Goal: Task Accomplishment & Management: Complete application form

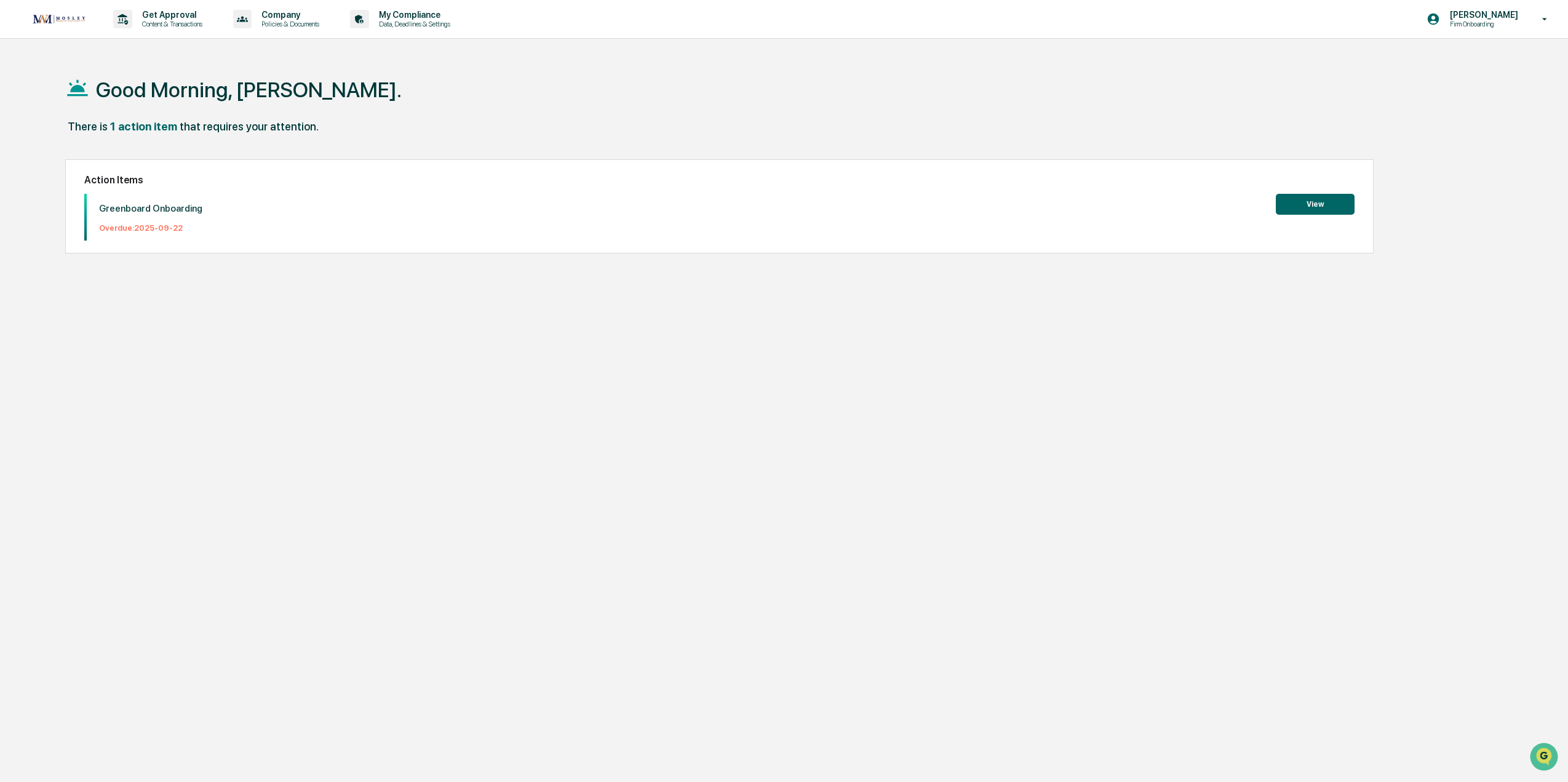
click at [1308, 205] on button "View" at bounding box center [1315, 204] width 79 height 21
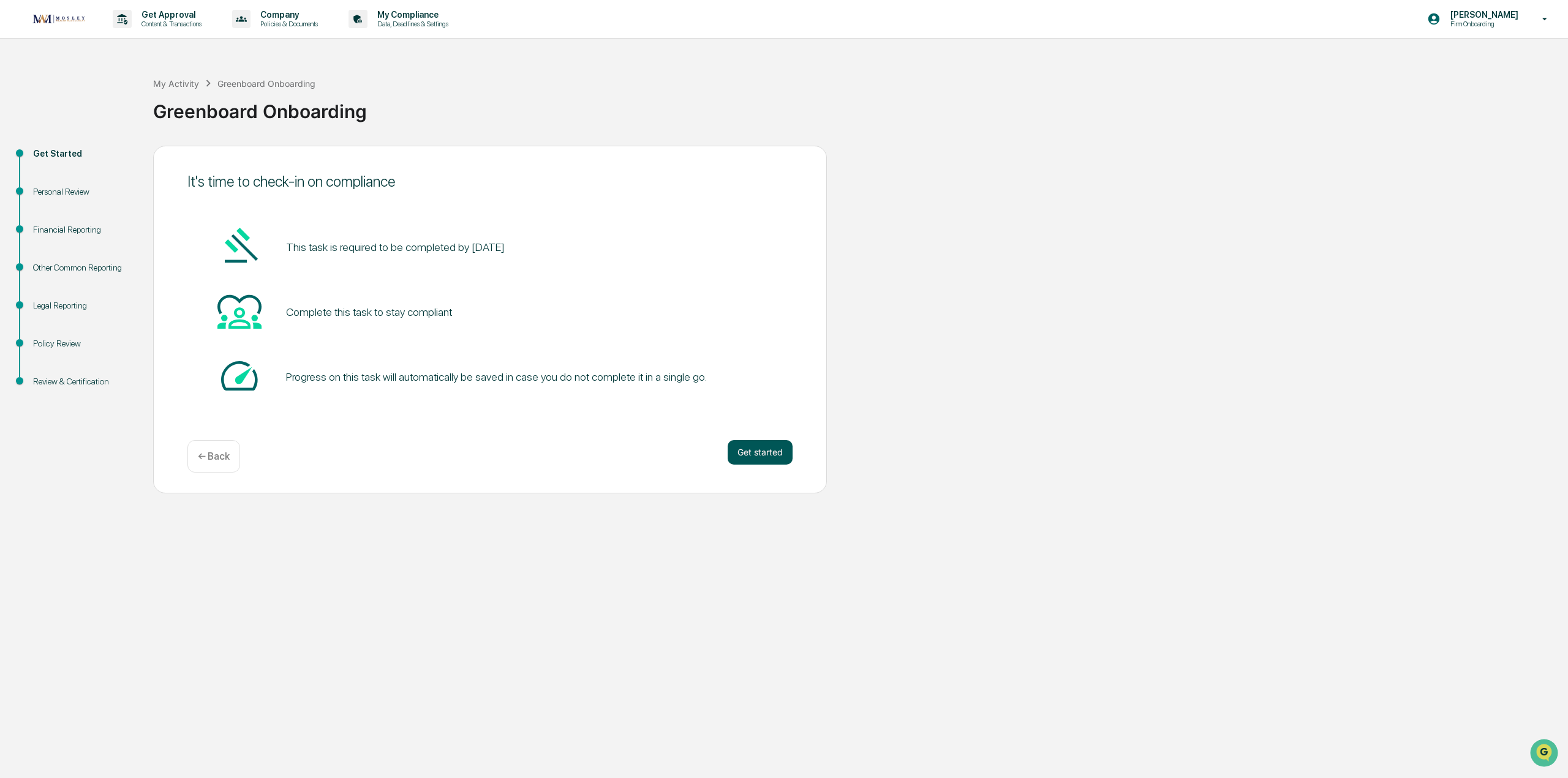
click at [759, 444] on button "Get started" at bounding box center [760, 452] width 65 height 24
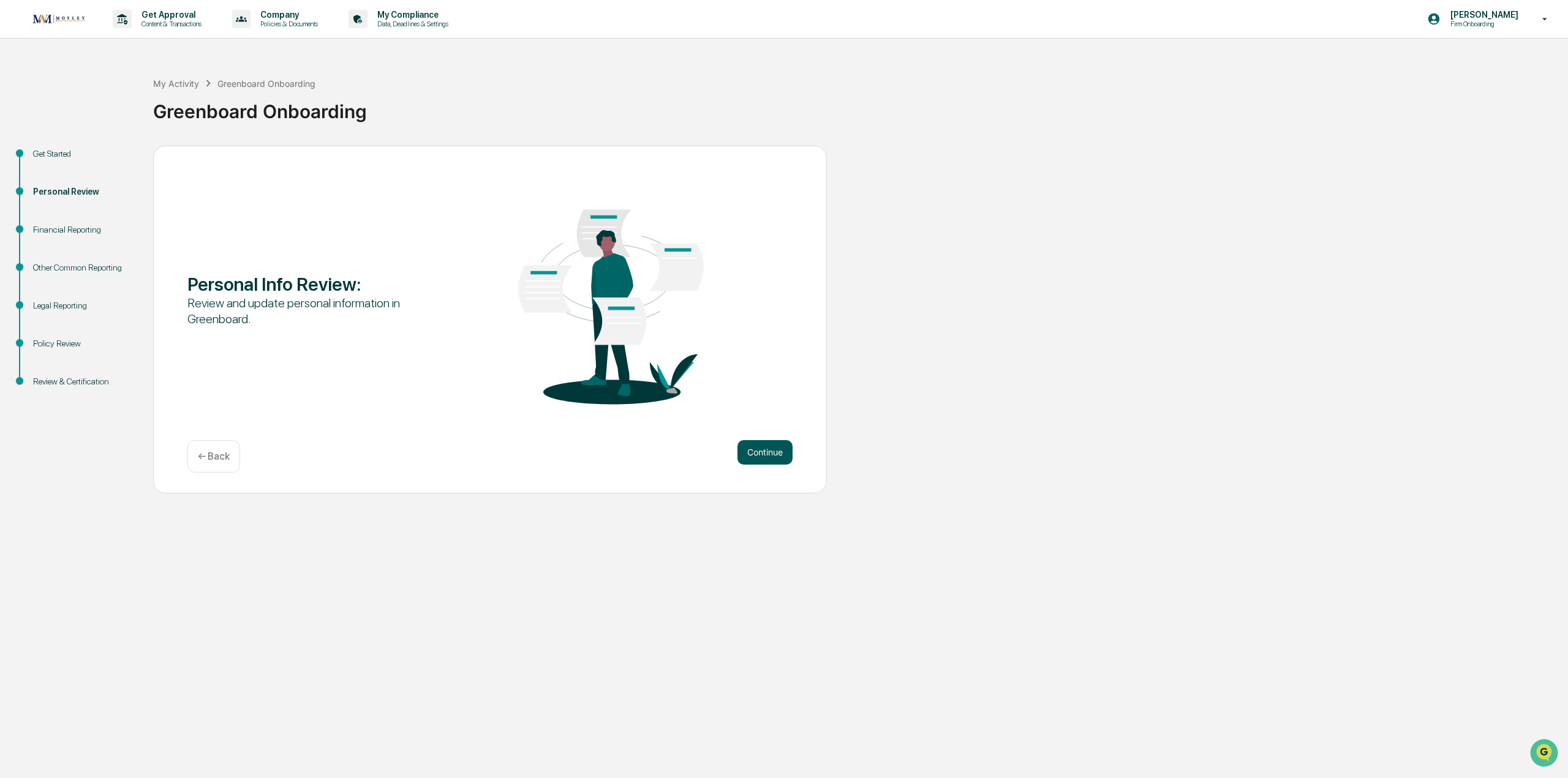
click at [756, 442] on button "Continue" at bounding box center [765, 452] width 55 height 24
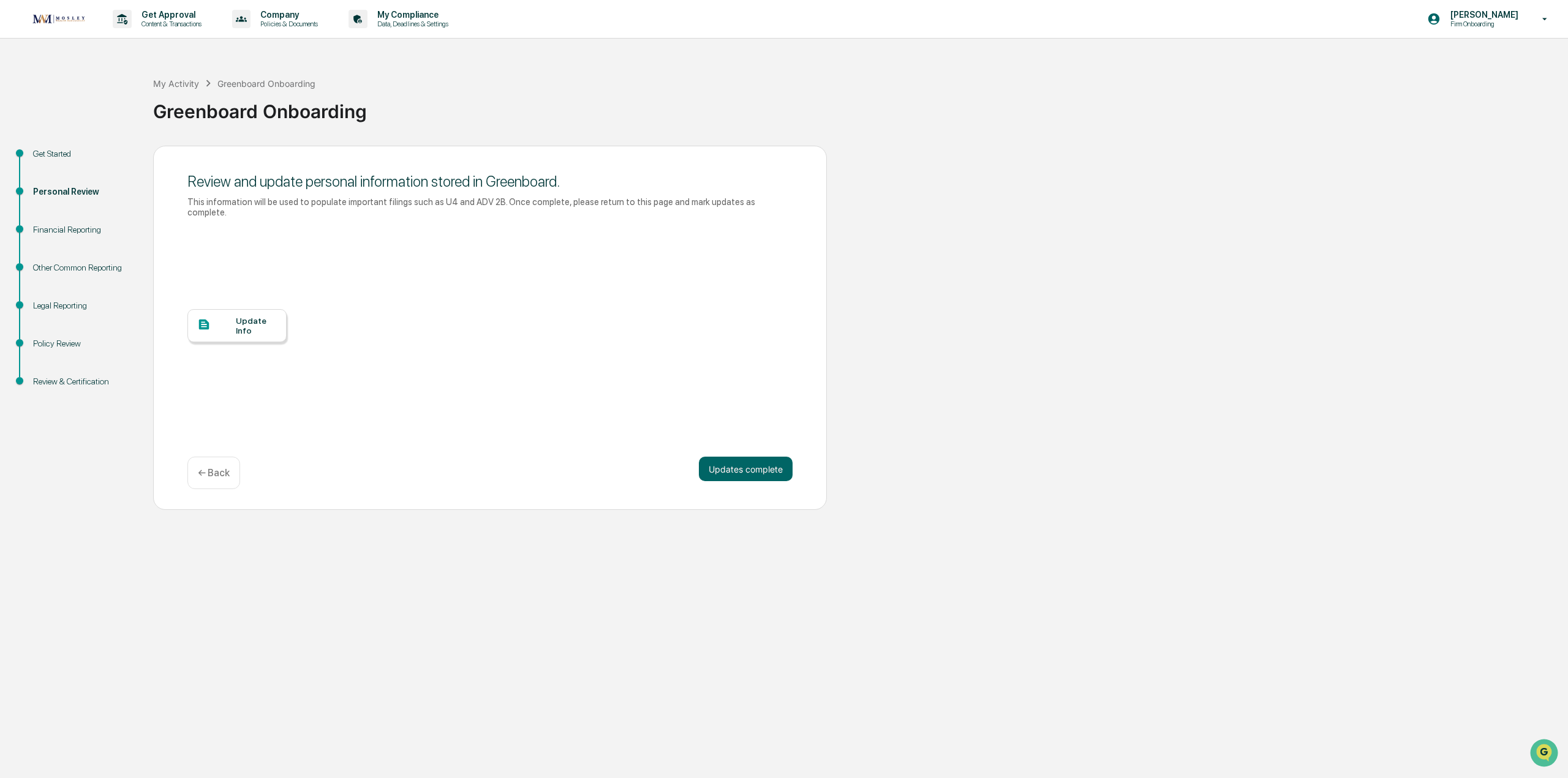
click at [229, 457] on div "← Back" at bounding box center [214, 473] width 53 height 32
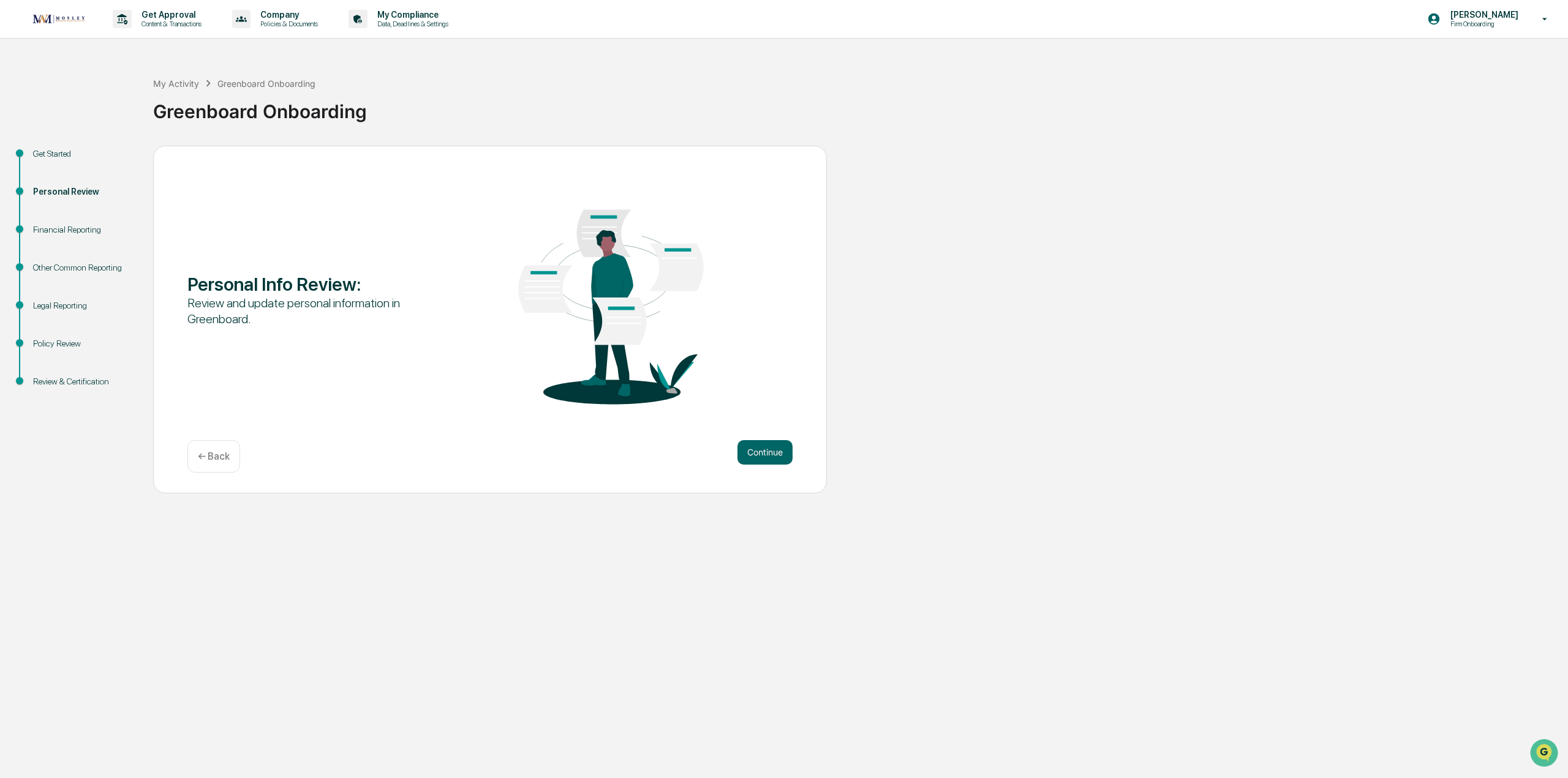
click at [1542, 16] on icon at bounding box center [1544, 19] width 21 height 12
click at [1290, 222] on div at bounding box center [784, 389] width 1568 height 778
click at [213, 458] on p "← Back" at bounding box center [213, 456] width 32 height 12
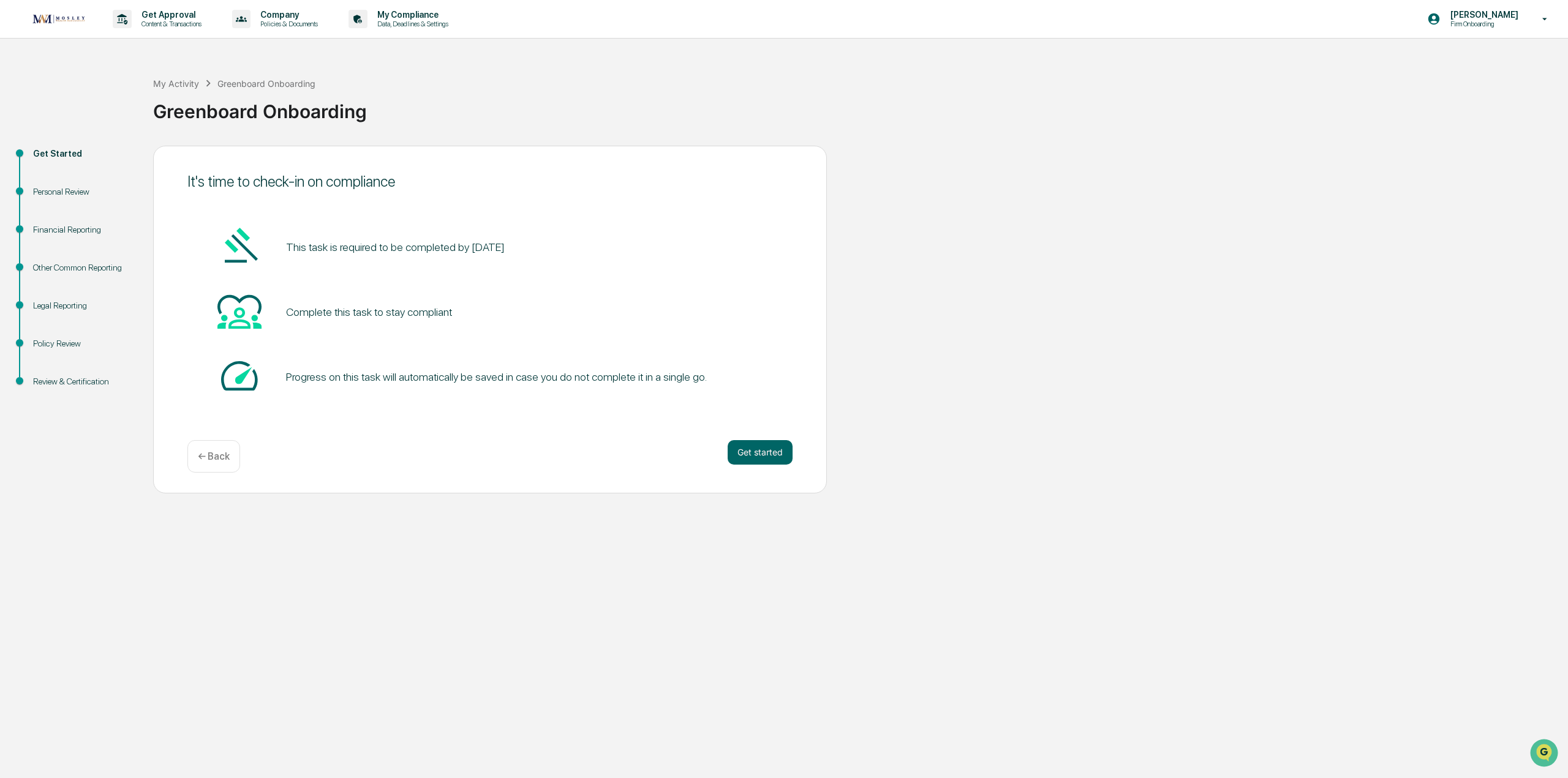
click at [62, 190] on div "Personal Review" at bounding box center [83, 191] width 101 height 12
click at [43, 192] on div "Personal Review" at bounding box center [83, 191] width 101 height 12
click at [769, 444] on button "Get started" at bounding box center [760, 452] width 65 height 24
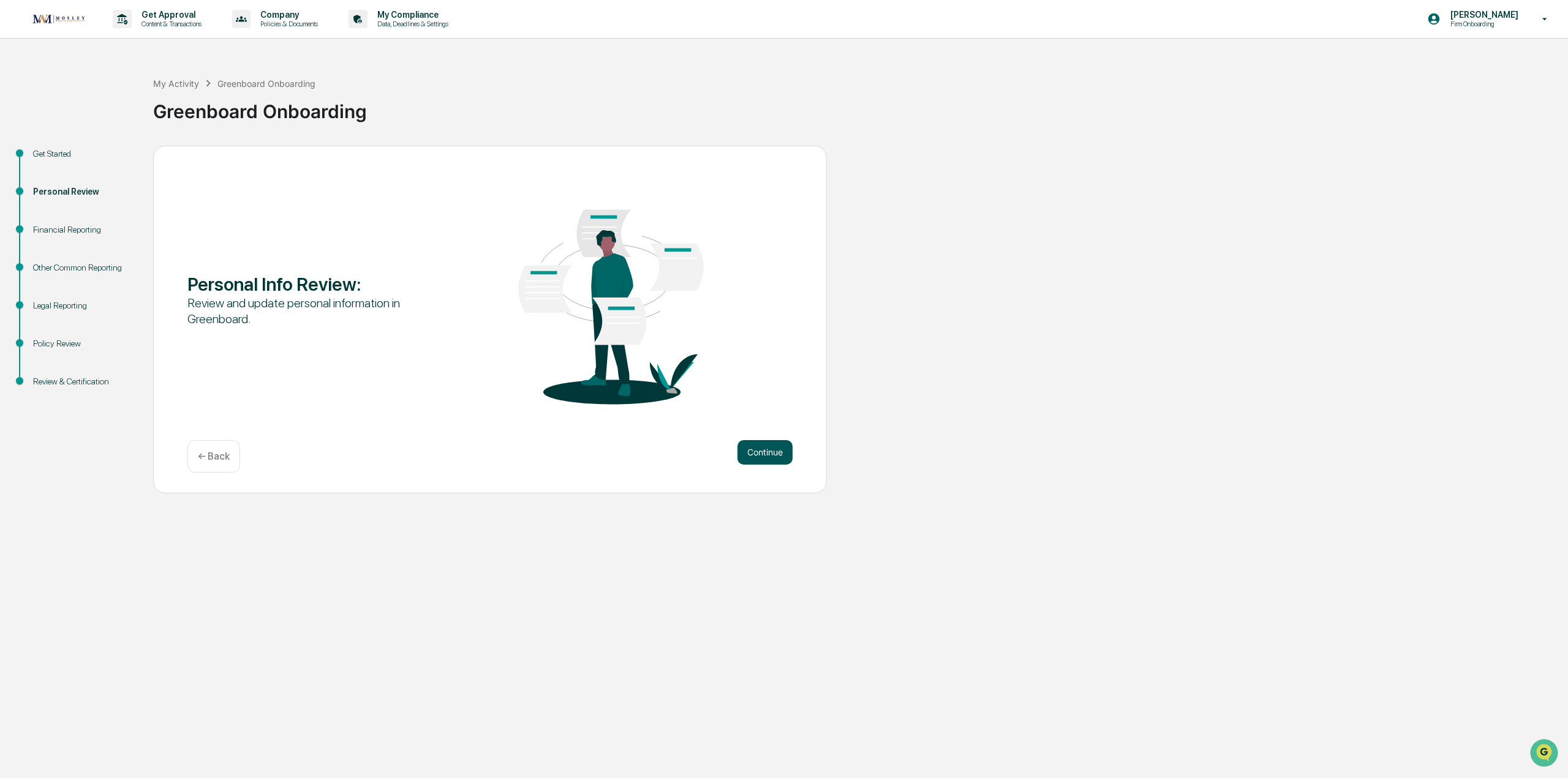
click at [745, 456] on button "Continue" at bounding box center [765, 452] width 55 height 24
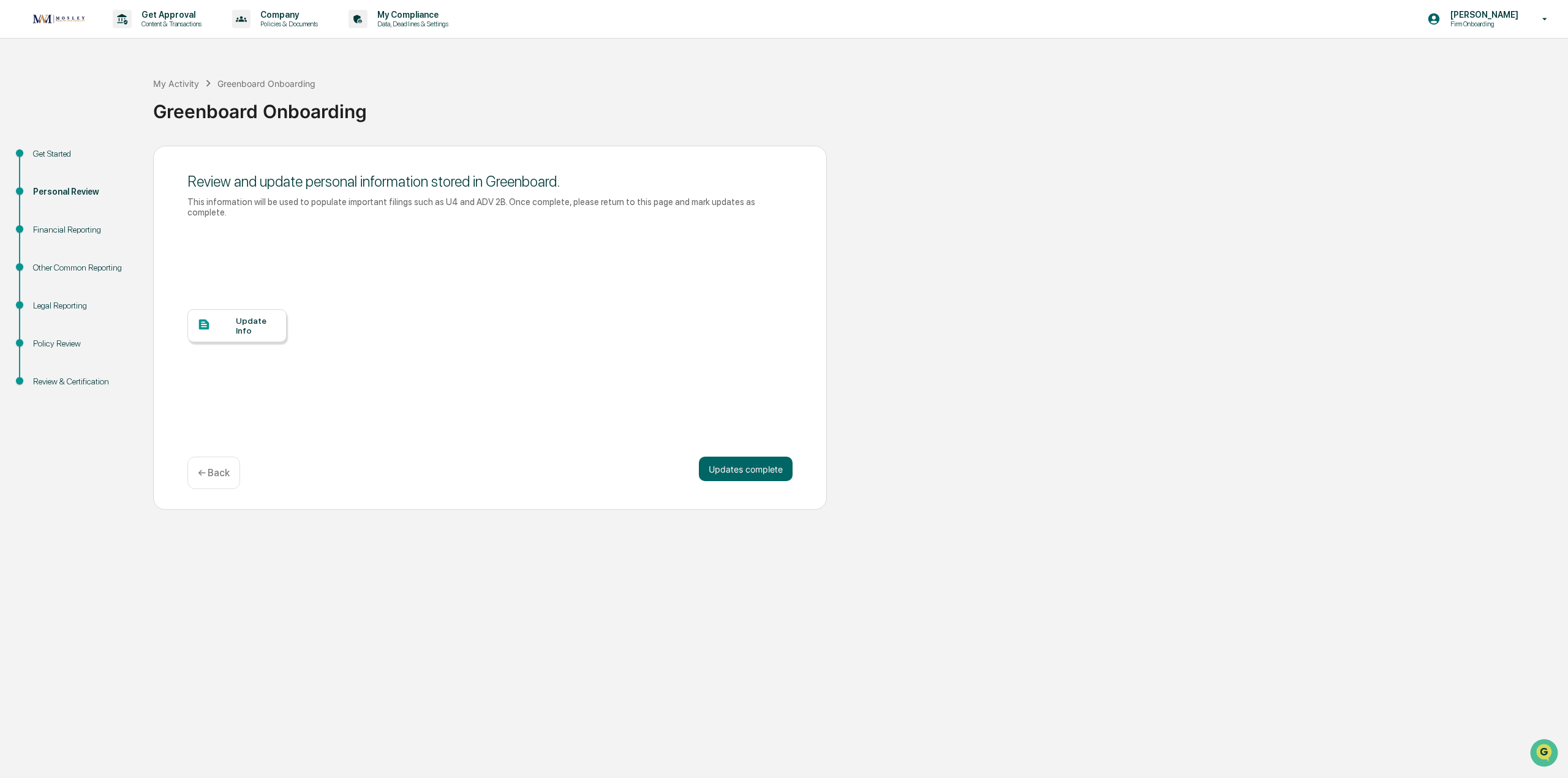
click at [243, 318] on div "Update Info" at bounding box center [257, 325] width 41 height 20
click at [759, 461] on button "Updates complete" at bounding box center [745, 469] width 93 height 24
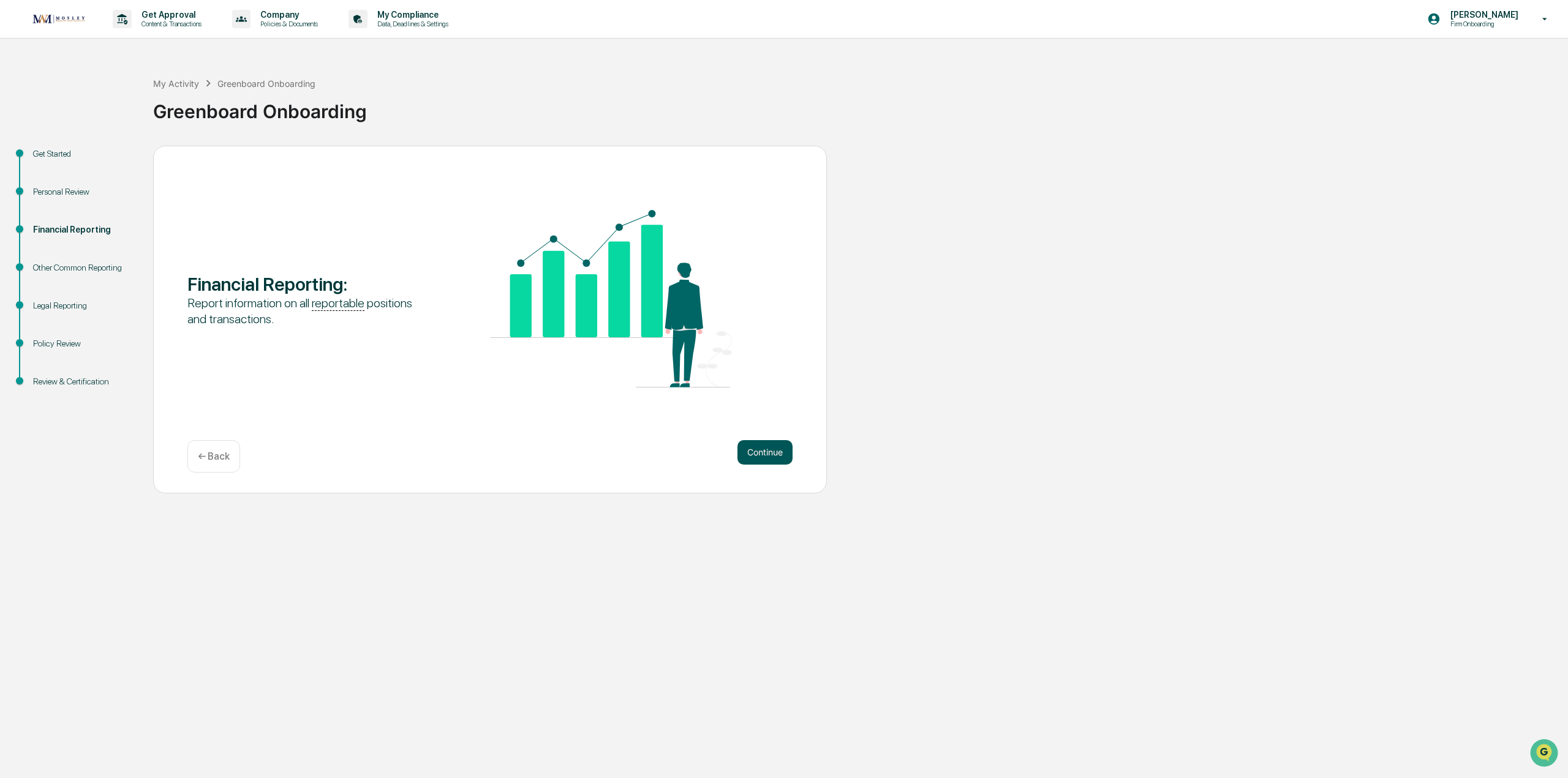
click at [765, 455] on button "Continue" at bounding box center [765, 452] width 55 height 24
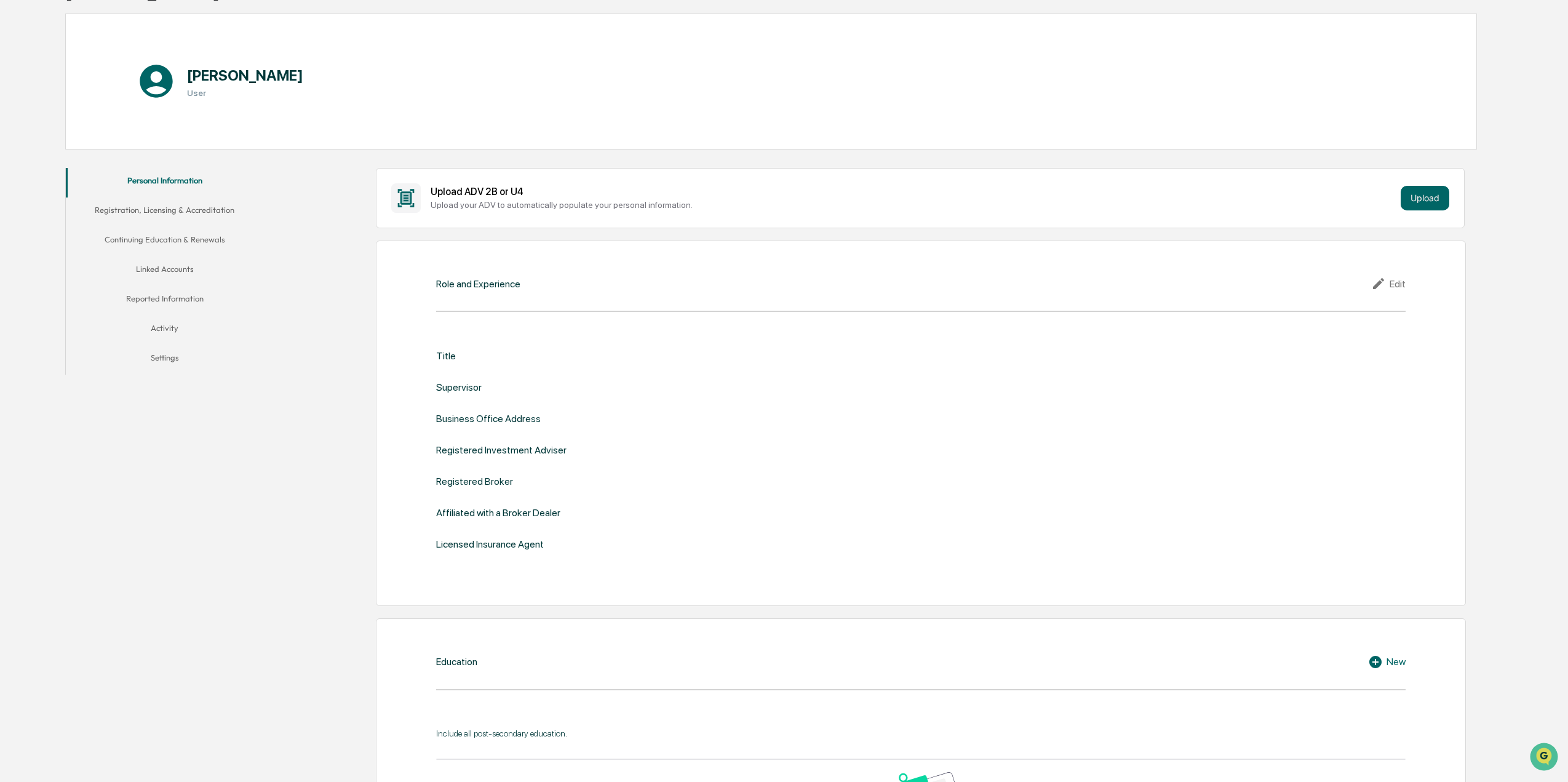
scroll to position [123, 0]
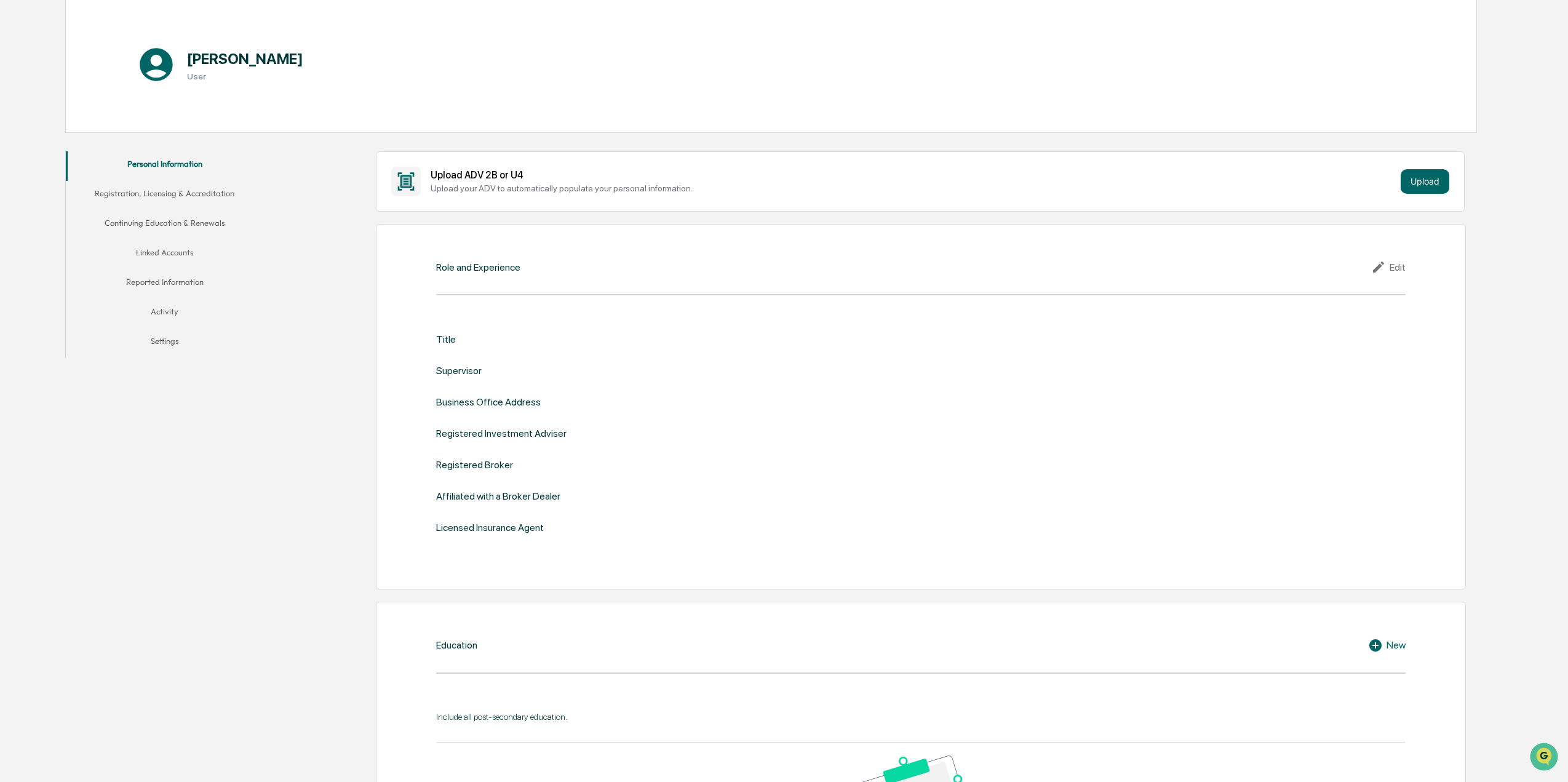
click at [467, 281] on div "Role and Experience Edit Title Supervisor Business Office Address Registered In…" at bounding box center [921, 406] width 1090 height 366
click at [474, 290] on div "Role and Experience Edit Title Supervisor Business Office Address Registered In…" at bounding box center [921, 406] width 1090 height 366
click at [452, 338] on div "Title" at bounding box center [446, 340] width 20 height 12
click at [450, 307] on div "Role and Experience Edit Title Supervisor Business Office Address Registered In…" at bounding box center [921, 406] width 1090 height 366
click at [463, 311] on div "Role and Experience Edit Title Supervisor Business Office Address Registered In…" at bounding box center [921, 406] width 1090 height 366
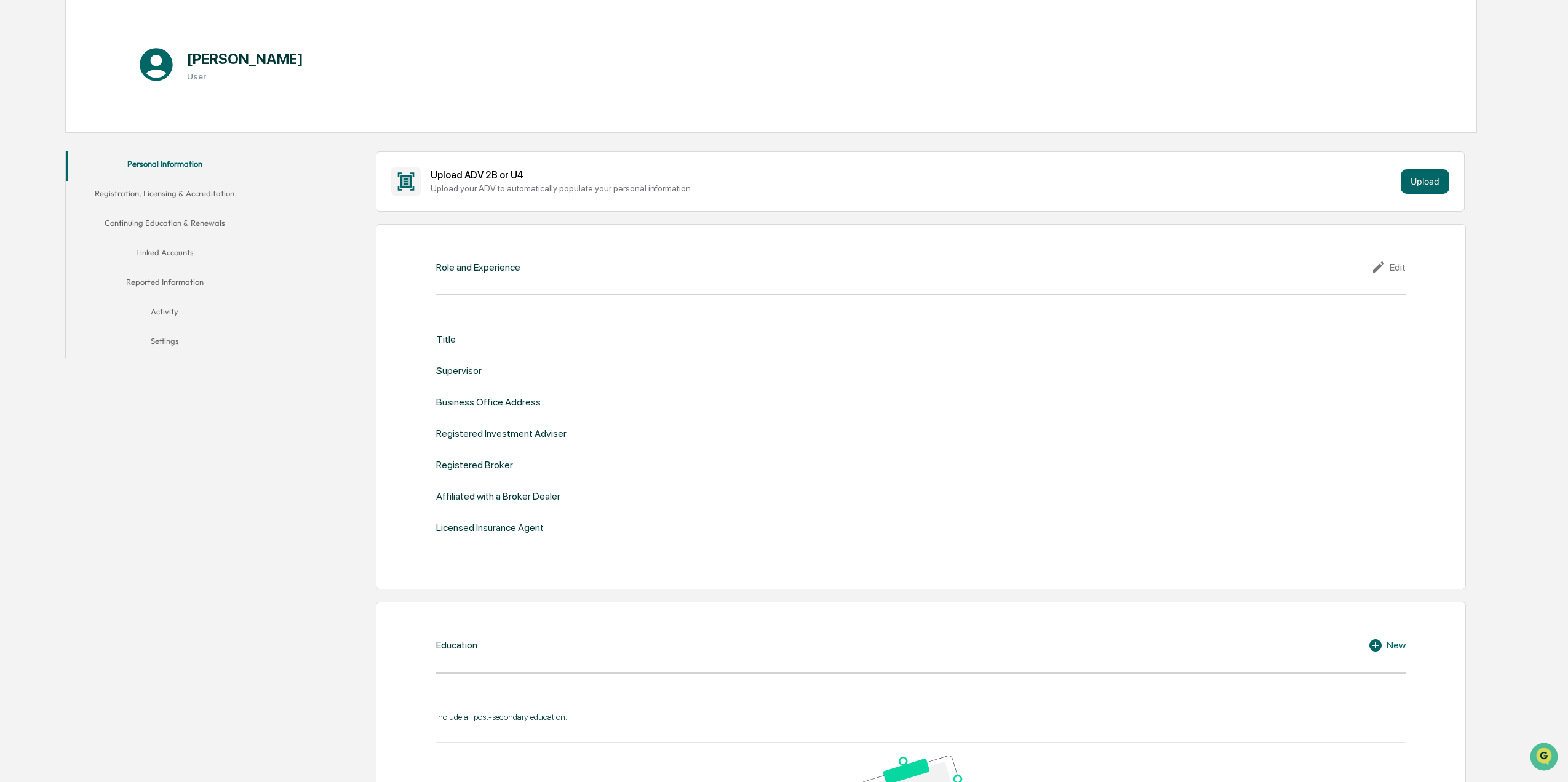
click at [448, 278] on div "Role and Experience Edit Title Supervisor Business Office Address Registered In…" at bounding box center [921, 406] width 1090 height 366
click at [1394, 267] on div "Edit" at bounding box center [1388, 267] width 35 height 15
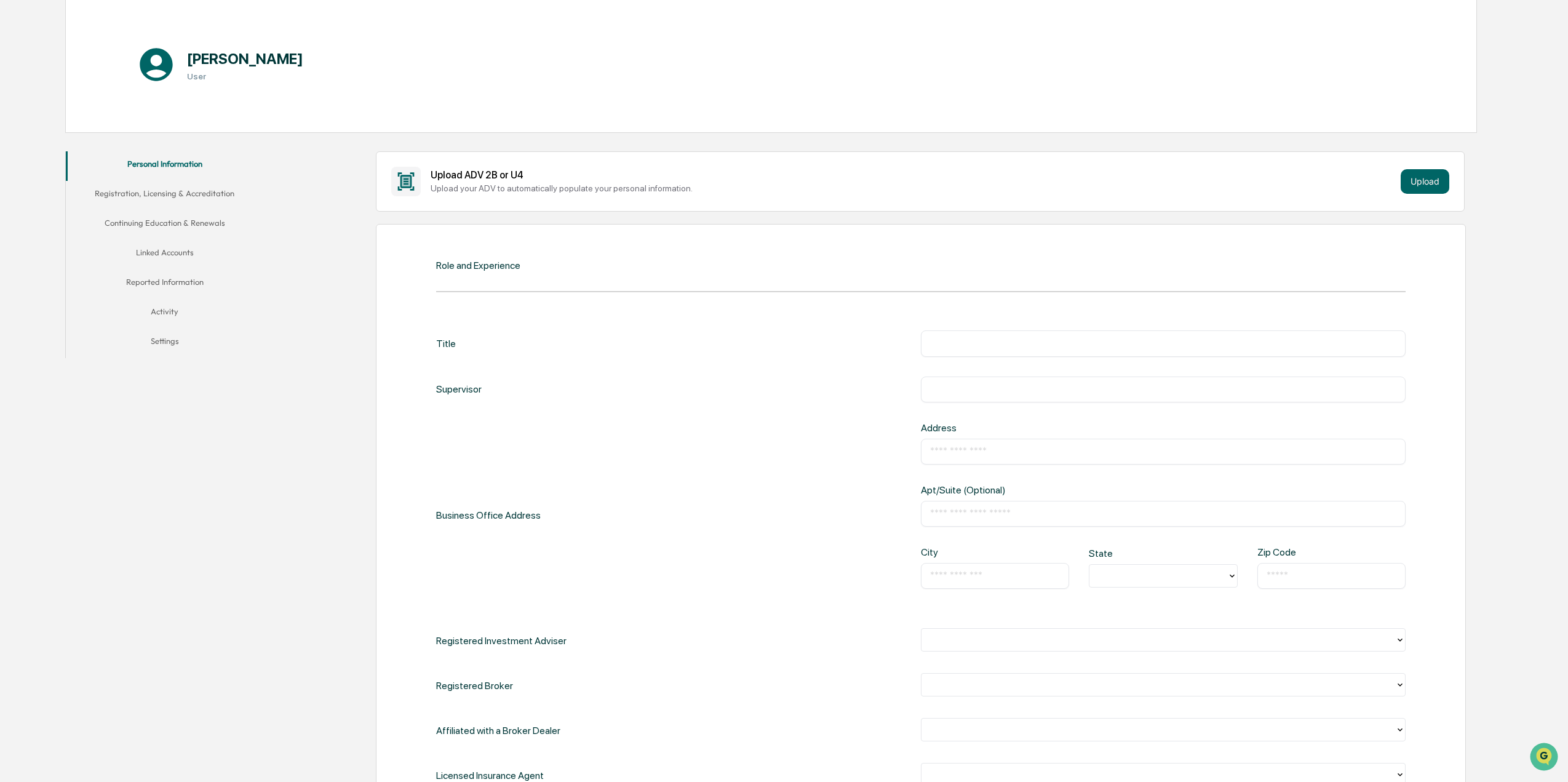
click at [983, 339] on input "text" at bounding box center [1163, 343] width 467 height 13
type input "**********"
click at [981, 386] on input "text" at bounding box center [1163, 389] width 467 height 13
type input "**********"
click at [993, 448] on input "text" at bounding box center [1163, 451] width 467 height 13
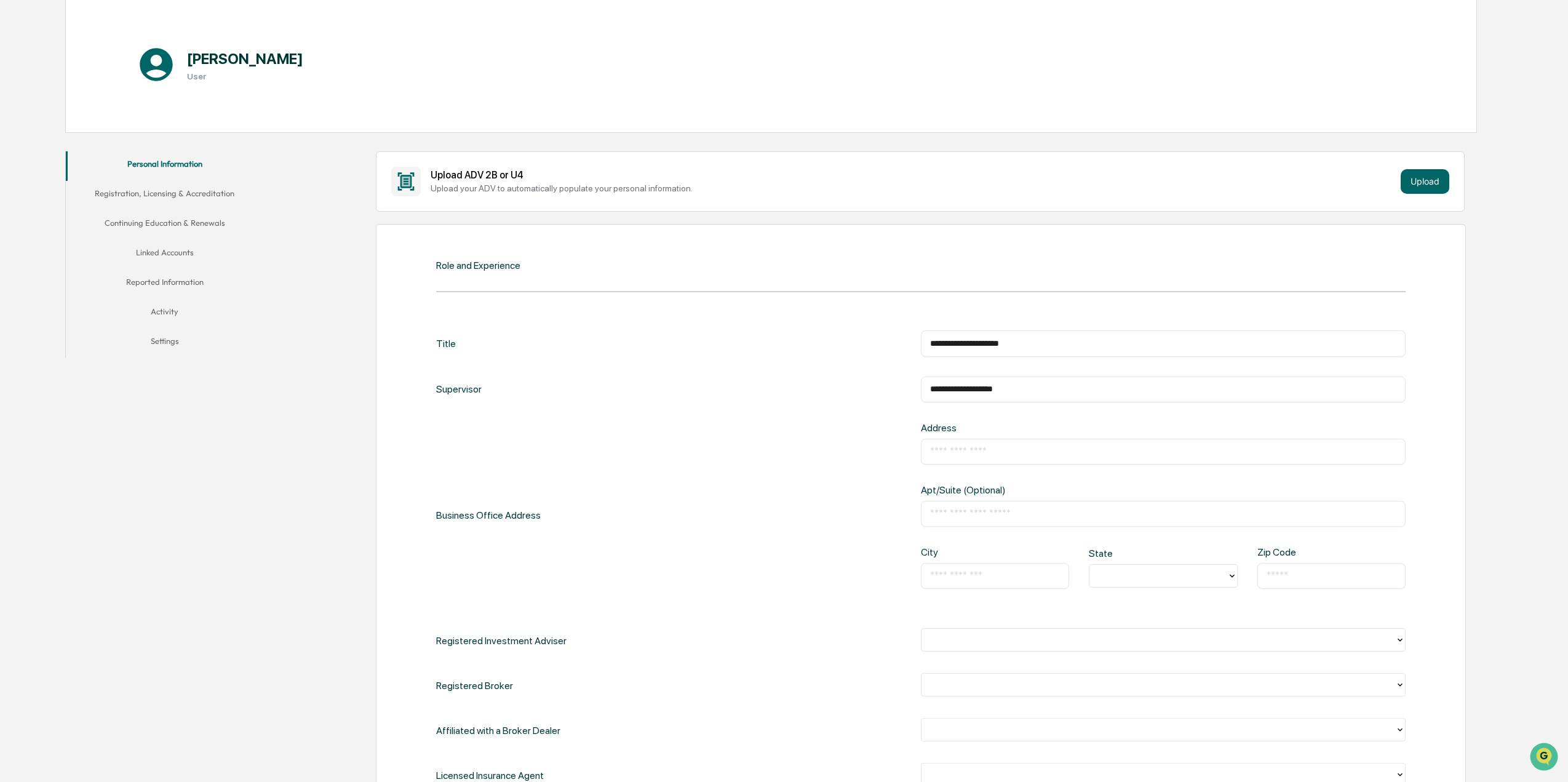
type input "**********"
click at [1030, 456] on input "**********" at bounding box center [1163, 451] width 467 height 13
type input "**********"
click at [947, 516] on input "text" at bounding box center [1163, 513] width 467 height 13
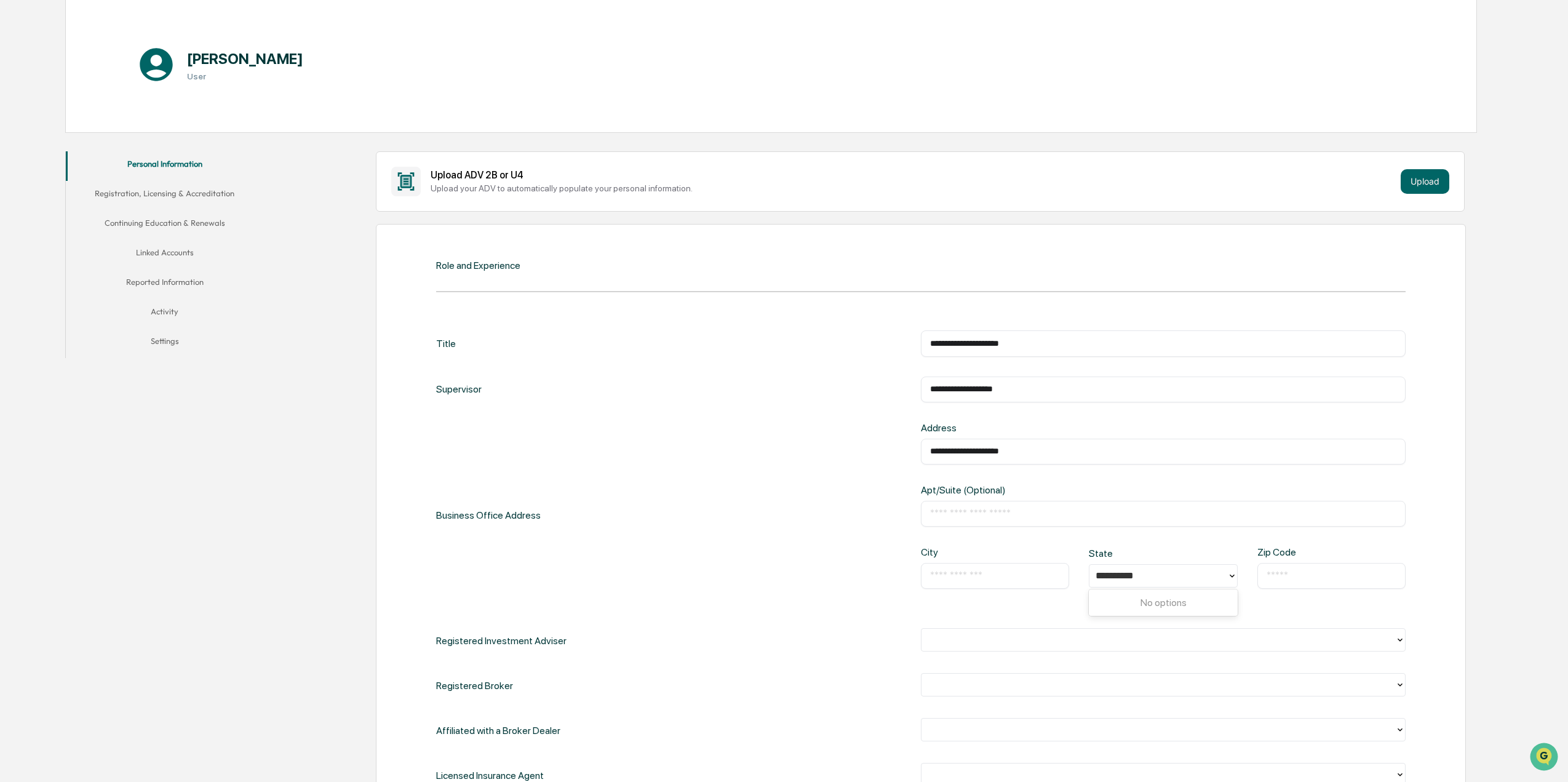
type input "*********"
click at [969, 575] on input "text" at bounding box center [995, 576] width 130 height 13
type input "*******"
click at [1294, 581] on input "text" at bounding box center [1332, 576] width 130 height 13
type input "*****"
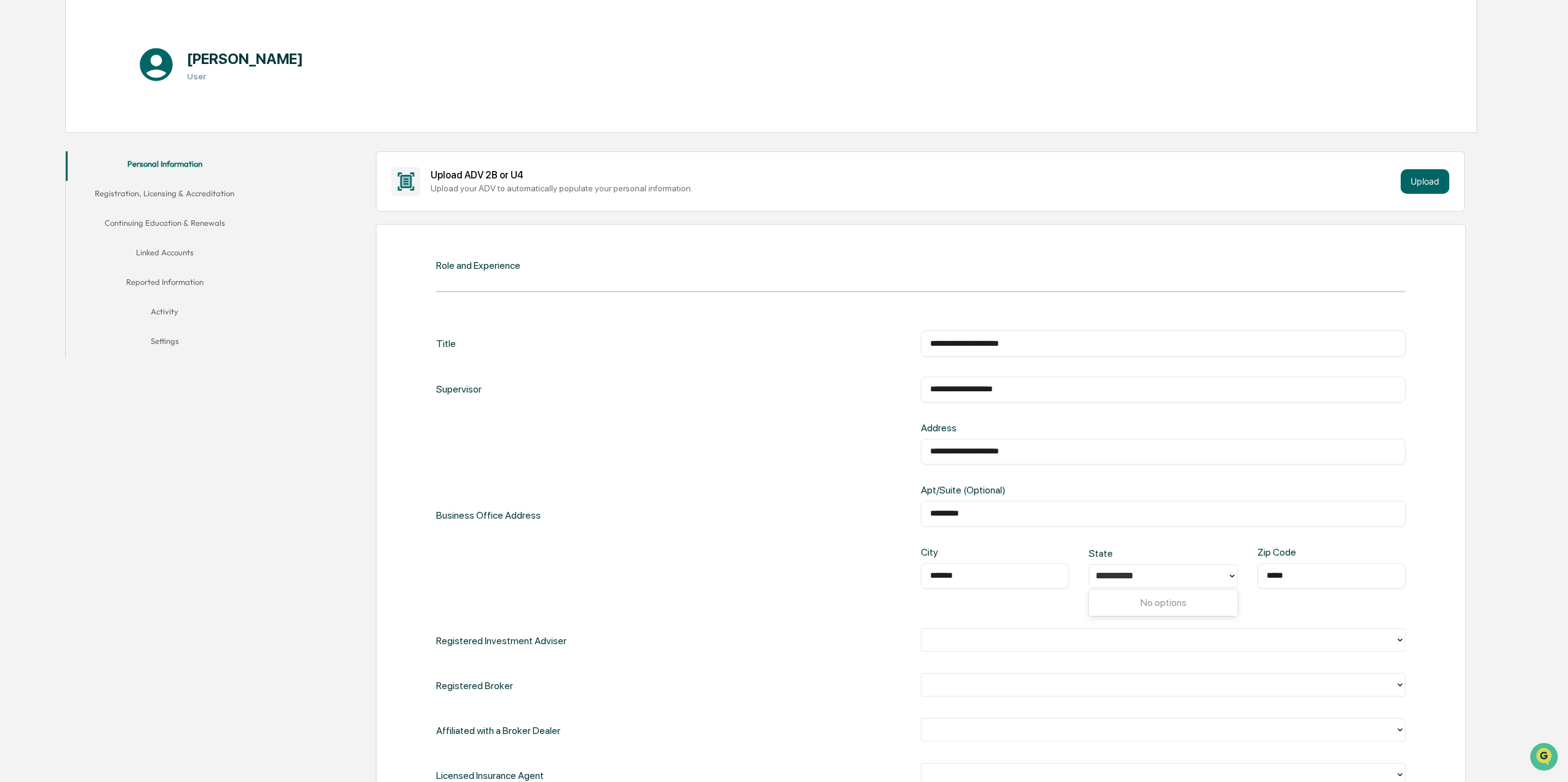
click at [1227, 574] on div "**********" at bounding box center [1158, 576] width 137 height 19
click at [845, 607] on div "**********" at bounding box center [921, 515] width 970 height 186
click at [1170, 581] on div at bounding box center [1158, 575] width 125 height 14
click at [1121, 695] on div "CA" at bounding box center [1163, 690] width 148 height 24
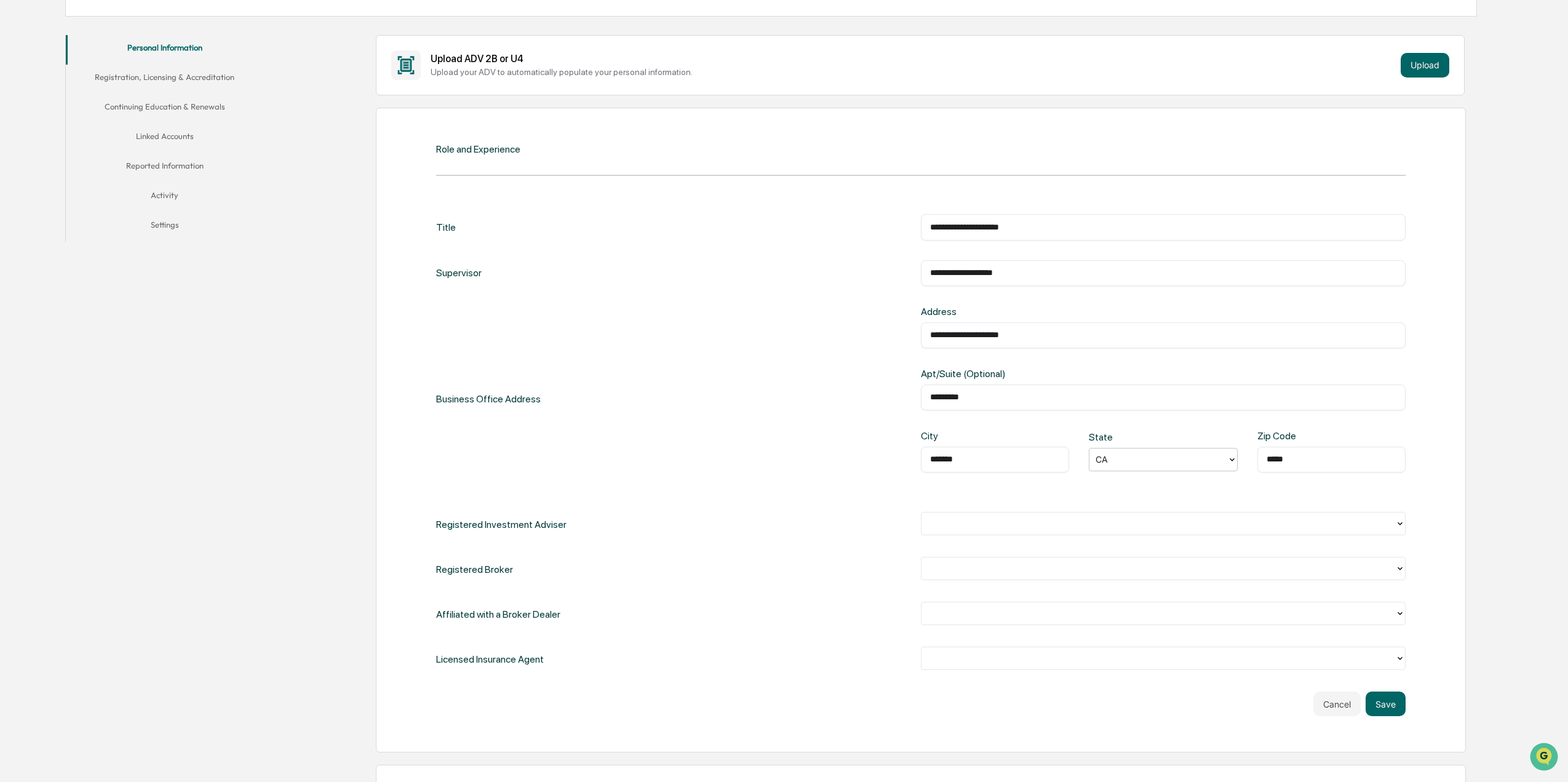
scroll to position [246, 0]
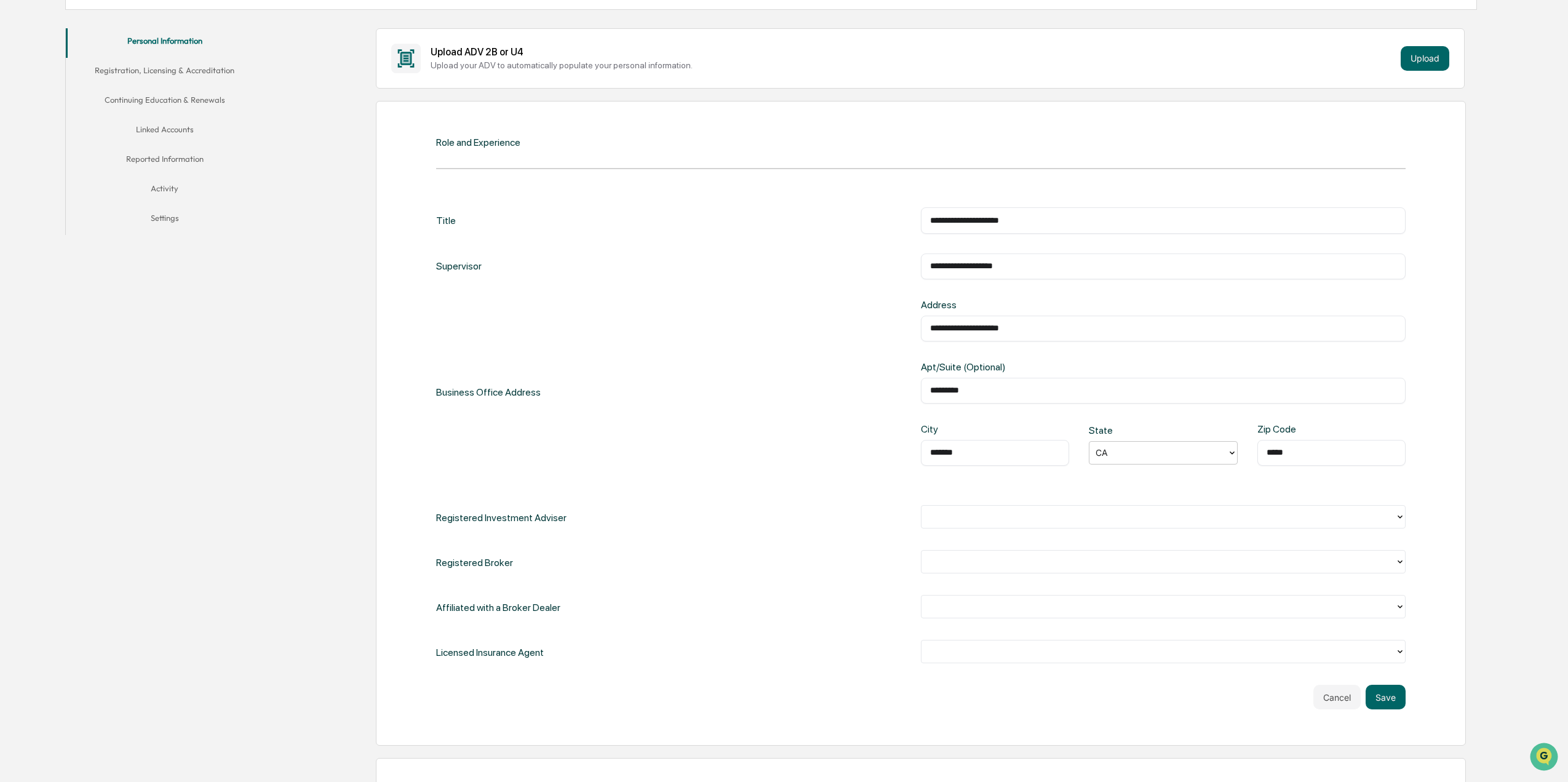
click at [1242, 521] on div at bounding box center [1158, 517] width 461 height 14
click at [1031, 563] on div "No" at bounding box center [1163, 569] width 485 height 24
click at [950, 563] on div at bounding box center [1158, 562] width 461 height 14
click at [933, 614] on div "No" at bounding box center [1163, 614] width 485 height 24
drag, startPoint x: 982, startPoint y: 611, endPoint x: 974, endPoint y: 610, distance: 8.1
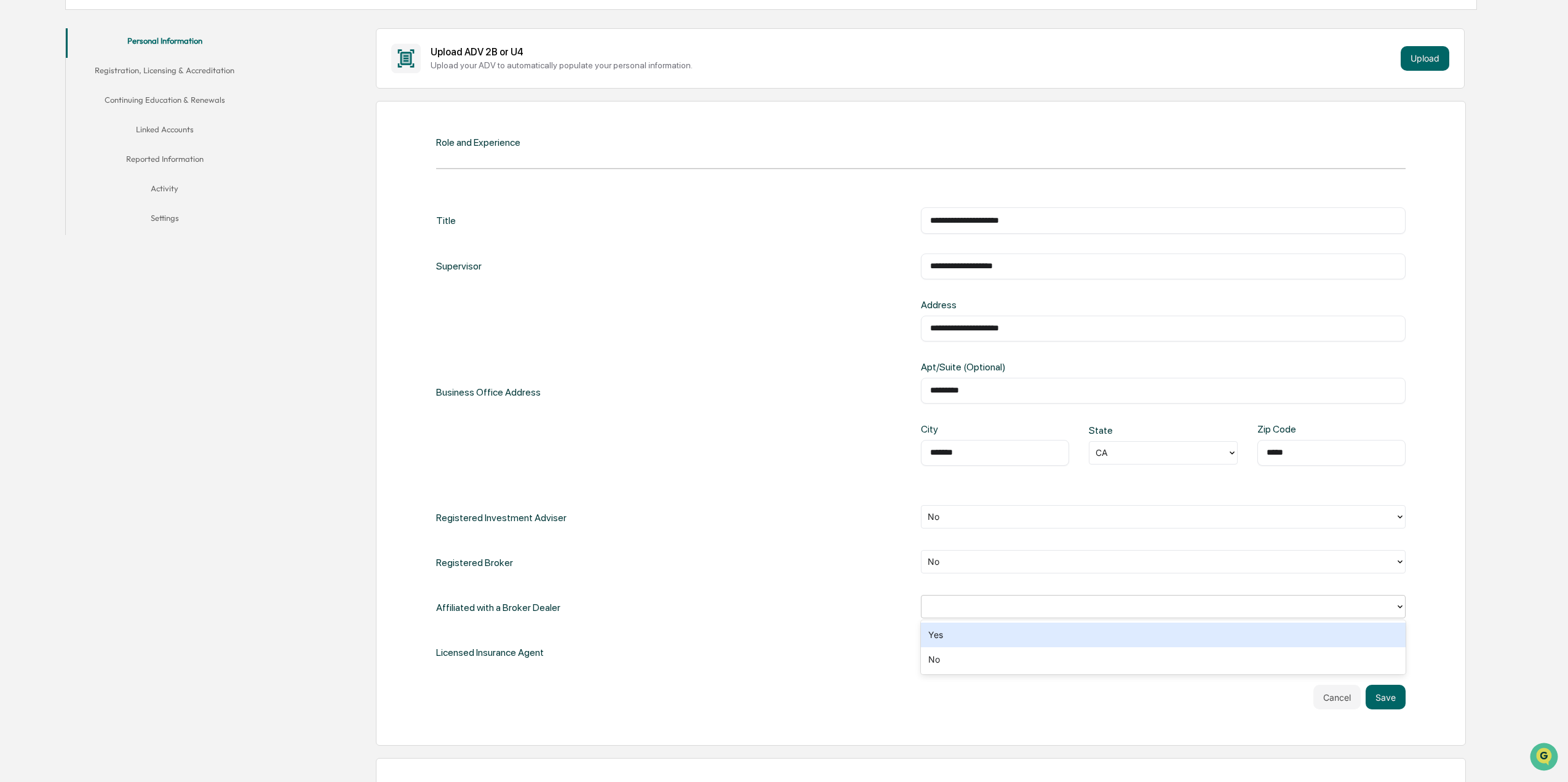
click at [982, 610] on div at bounding box center [1158, 606] width 461 height 14
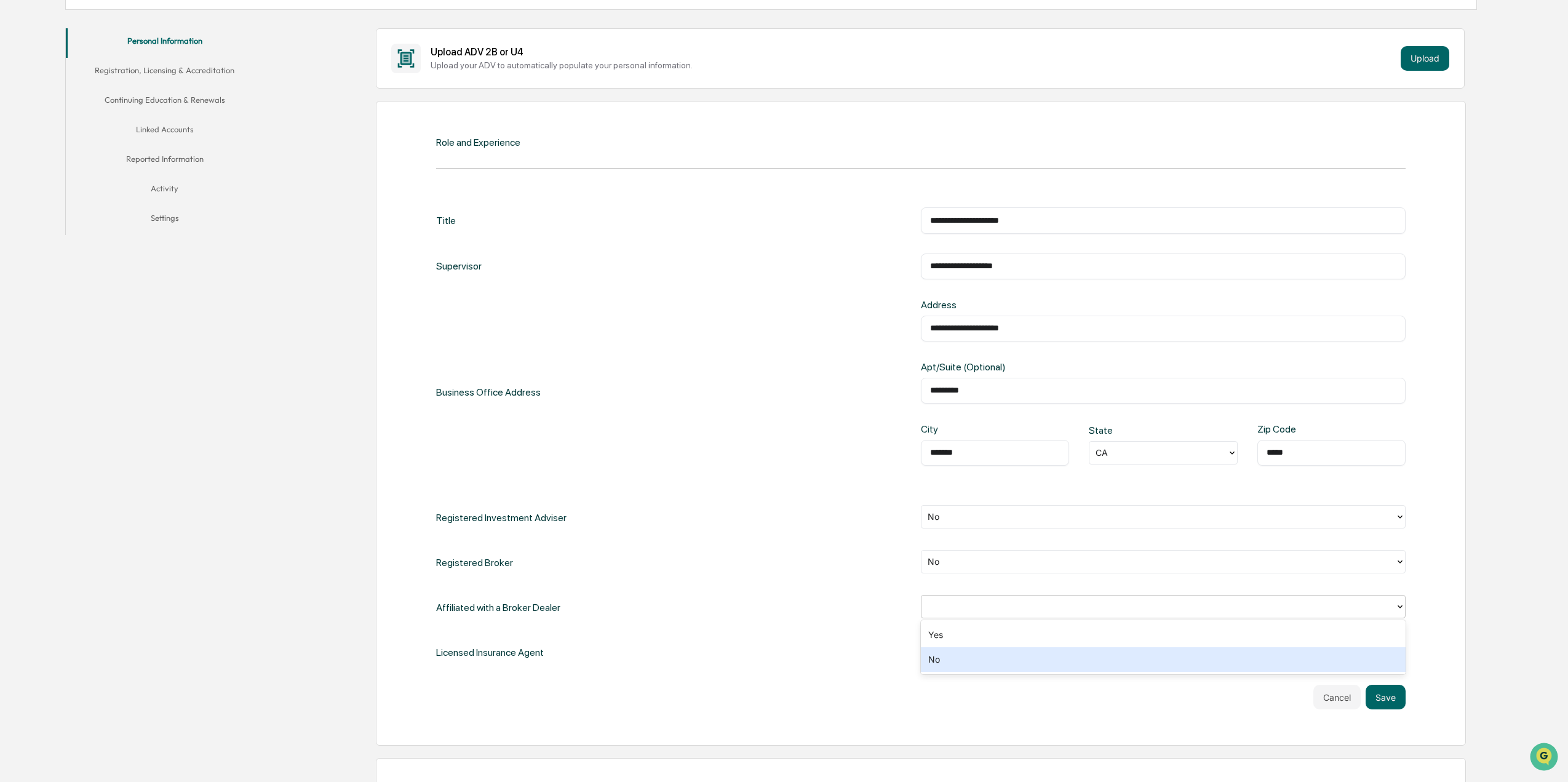
click at [939, 669] on div "No" at bounding box center [1163, 659] width 485 height 24
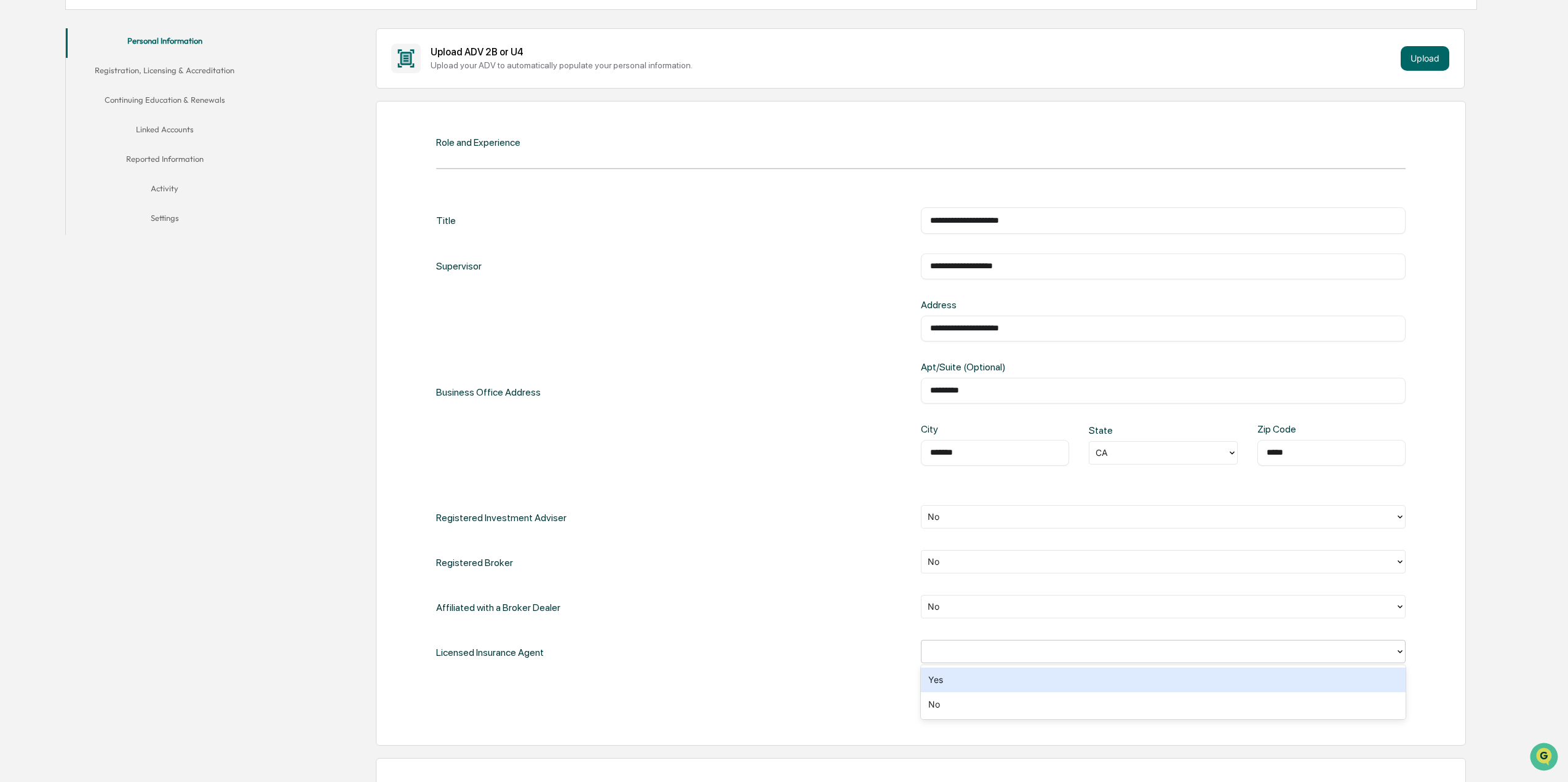
click at [963, 653] on div at bounding box center [1158, 651] width 461 height 14
click at [950, 700] on div "No" at bounding box center [1163, 704] width 485 height 24
click at [1389, 698] on button "Save" at bounding box center [1386, 696] width 40 height 24
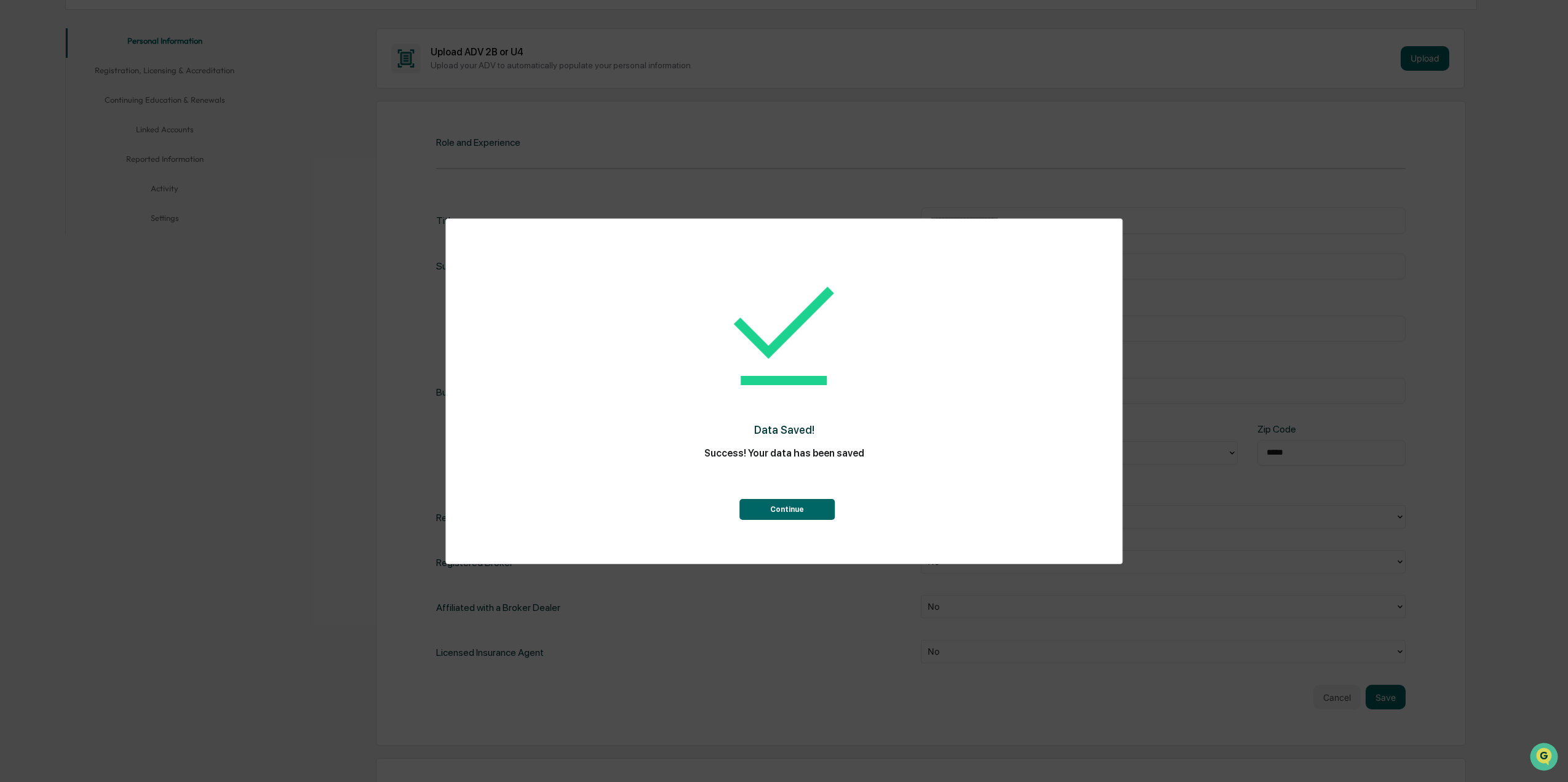
click at [780, 506] on button "Continue" at bounding box center [787, 510] width 95 height 21
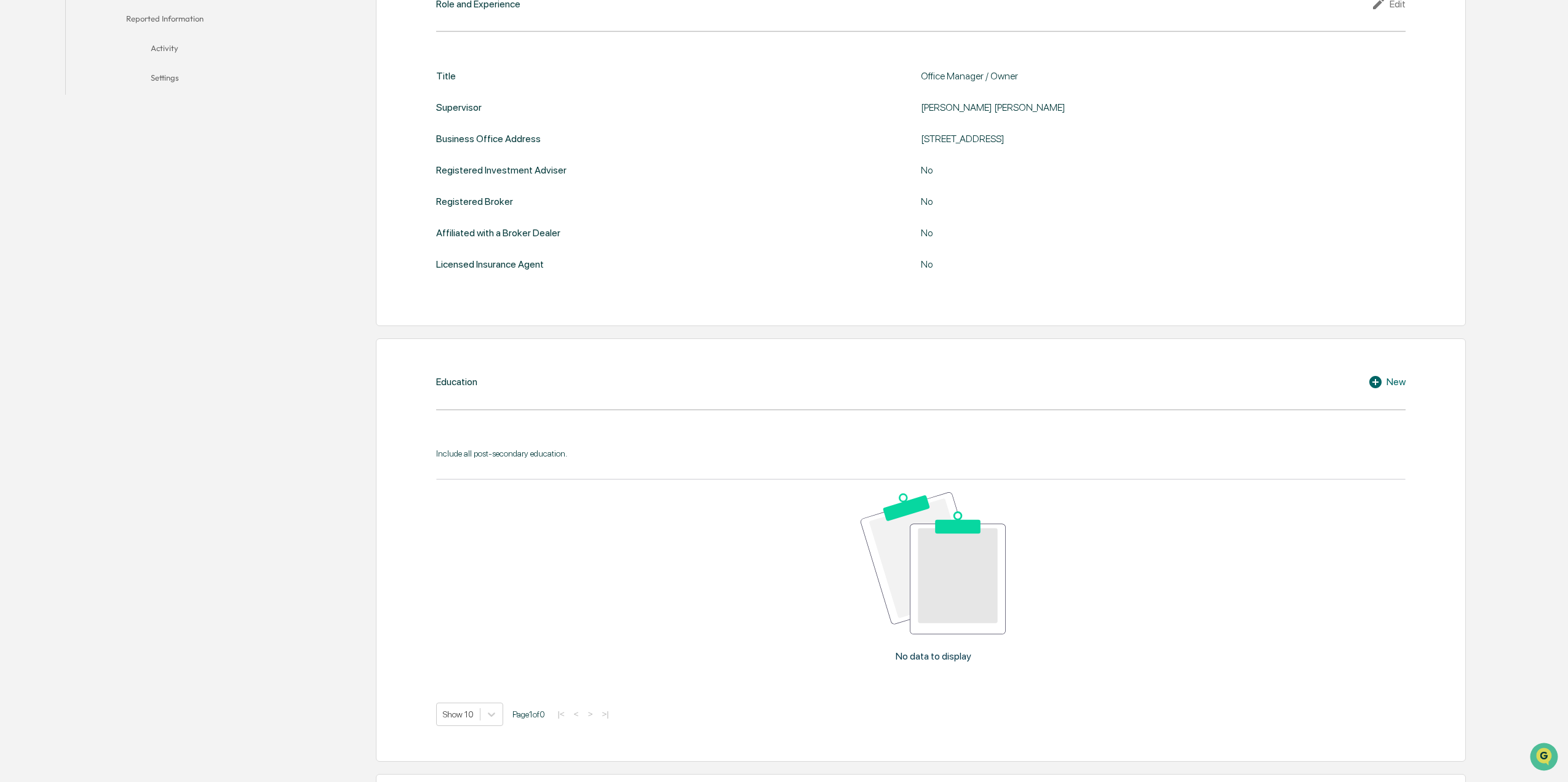
scroll to position [369, 0]
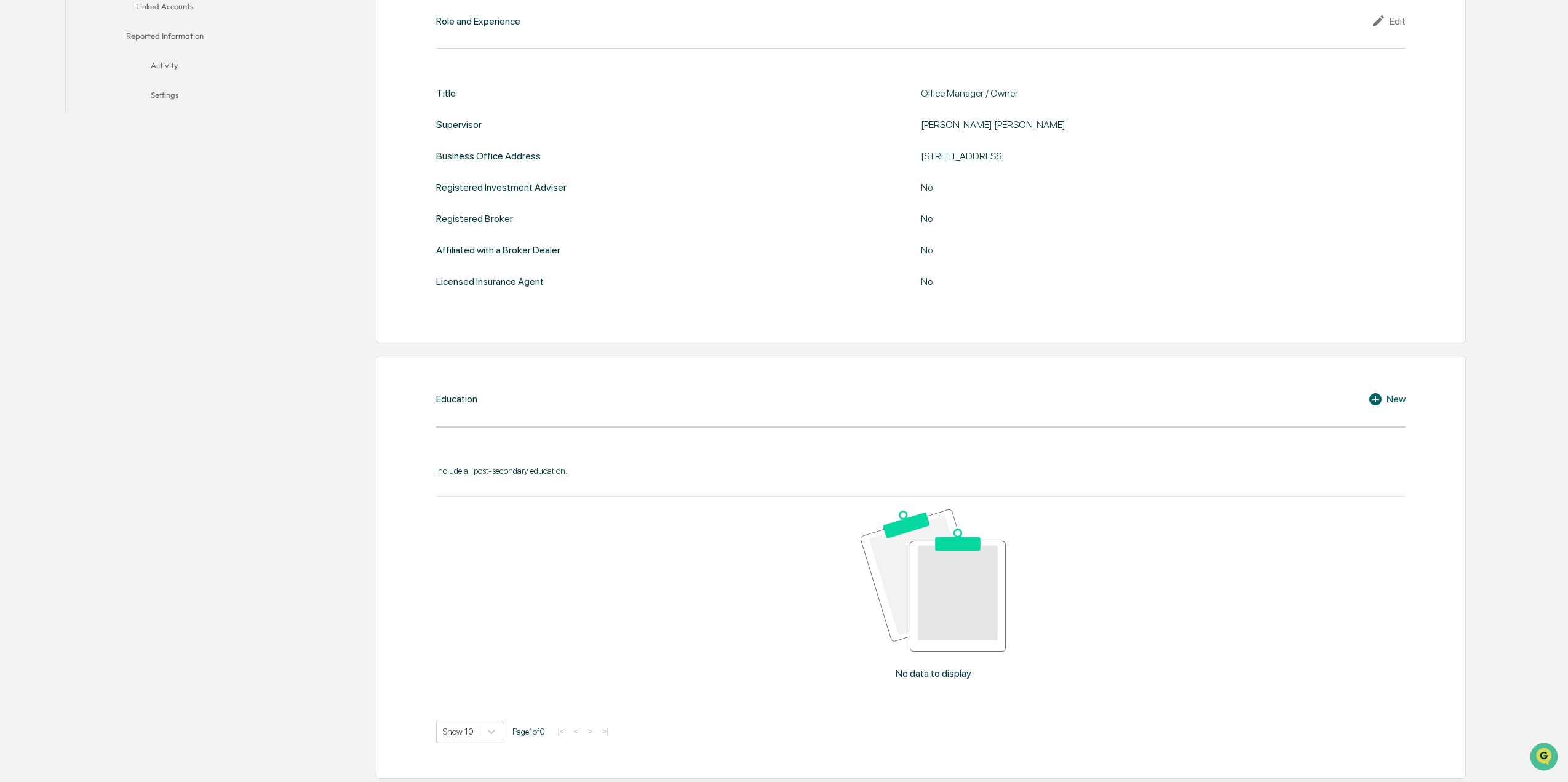
click at [488, 415] on div "Education New Include all post-secondary education. No data to display Show 10 …" at bounding box center [921, 567] width 1090 height 423
click at [1370, 400] on icon at bounding box center [1375, 399] width 13 height 13
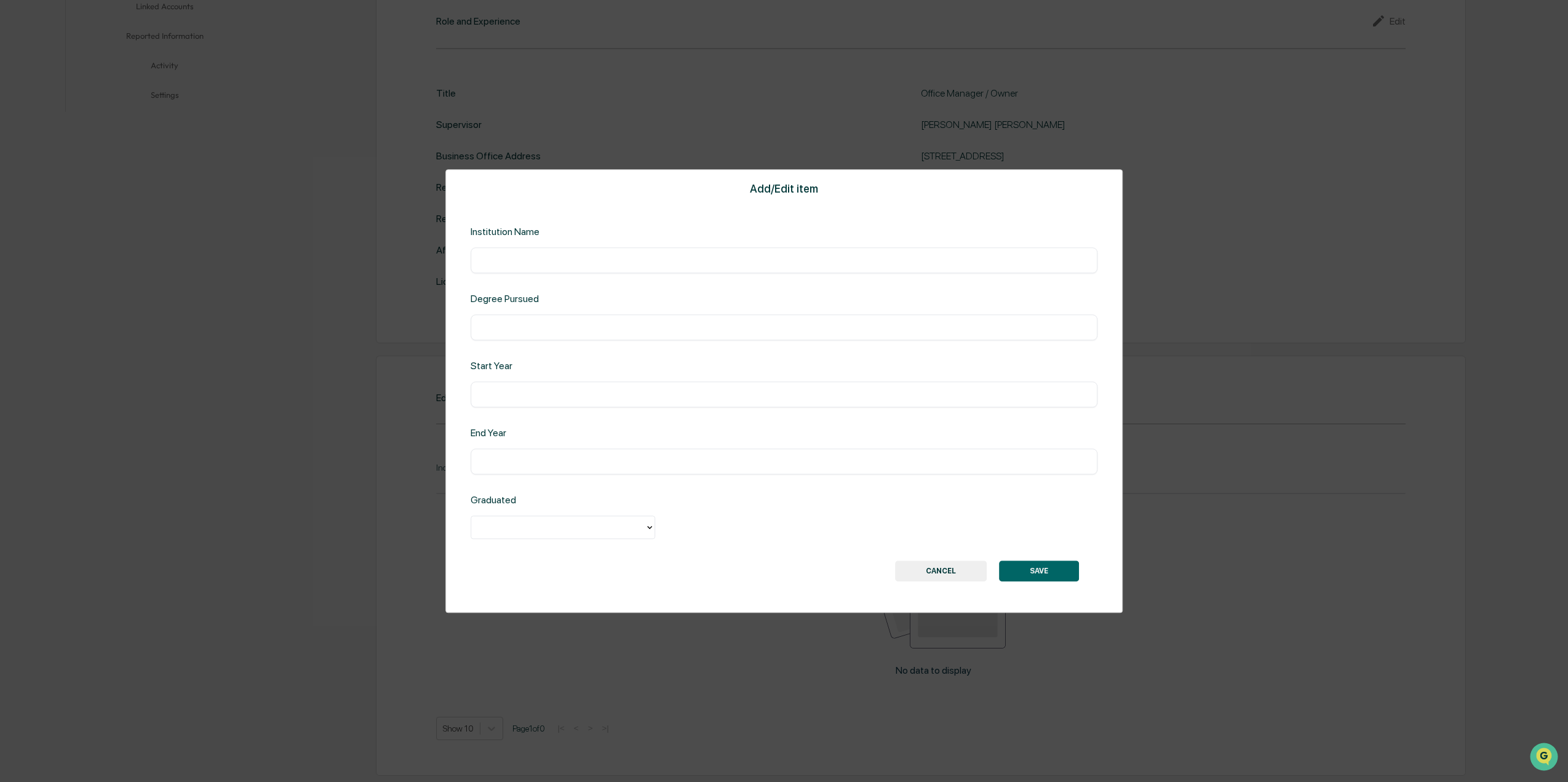
click at [1028, 576] on button "SAVE" at bounding box center [1039, 571] width 80 height 21
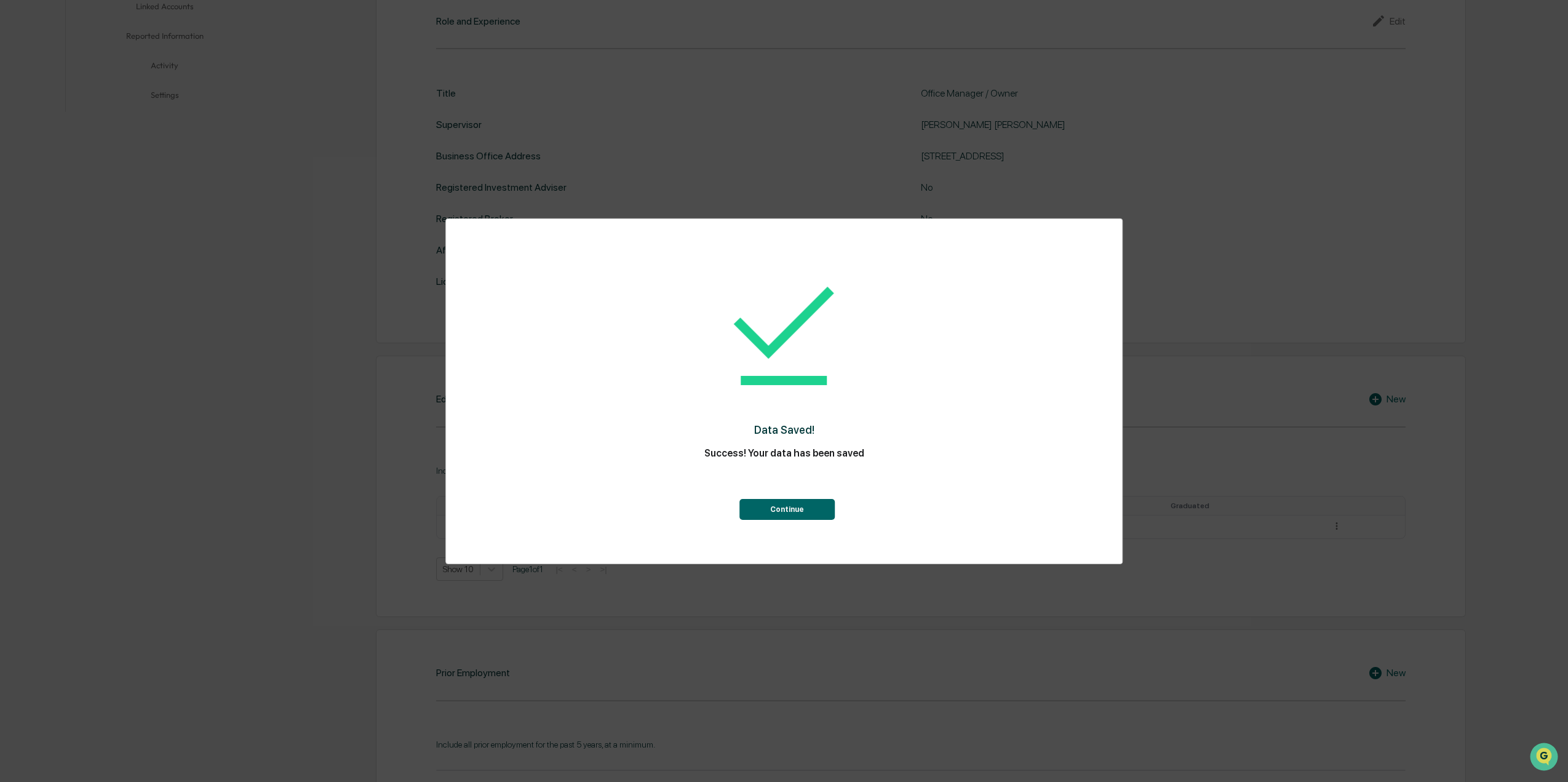
click at [774, 511] on button "Continue" at bounding box center [787, 510] width 95 height 21
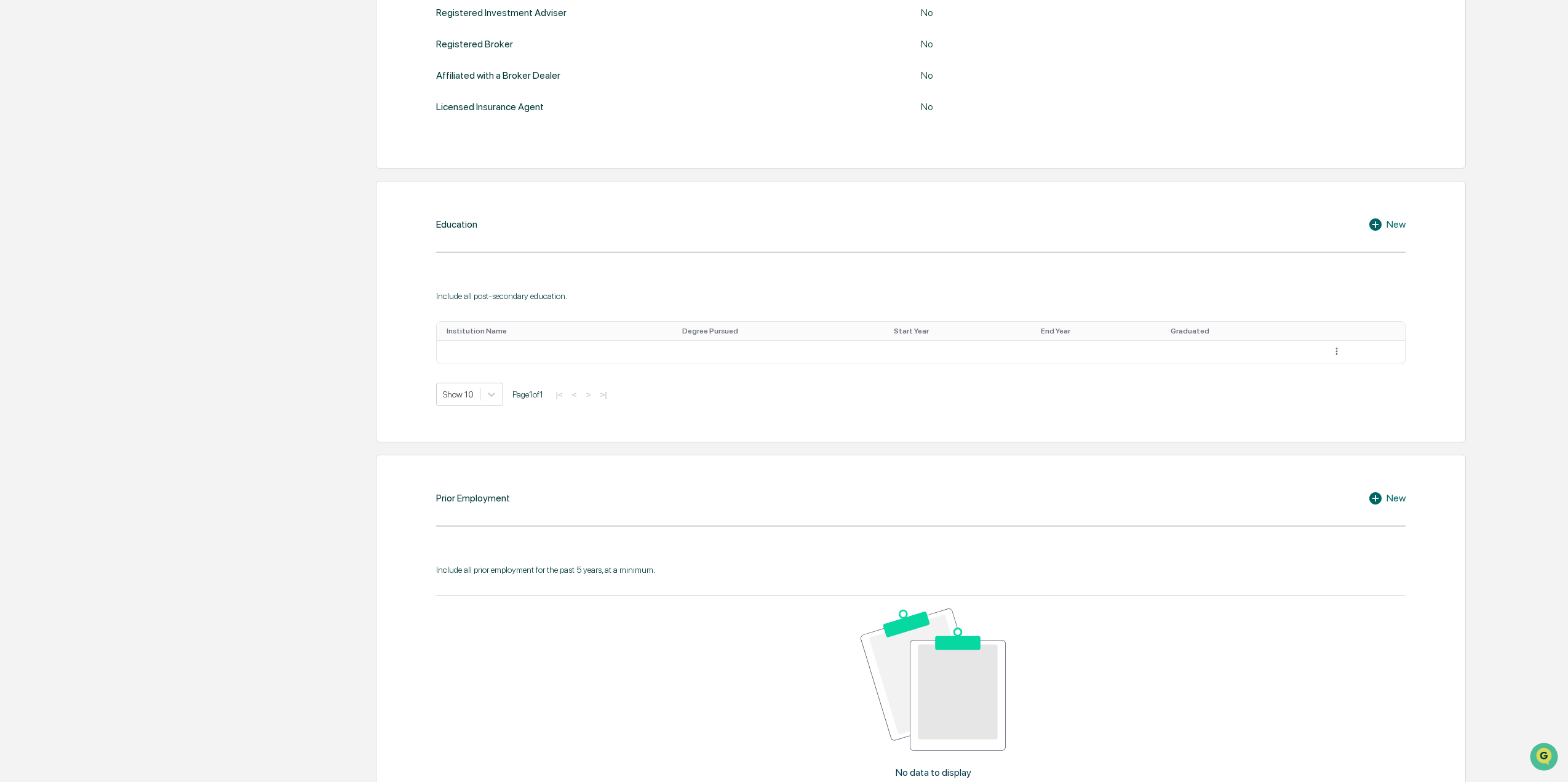
scroll to position [615, 0]
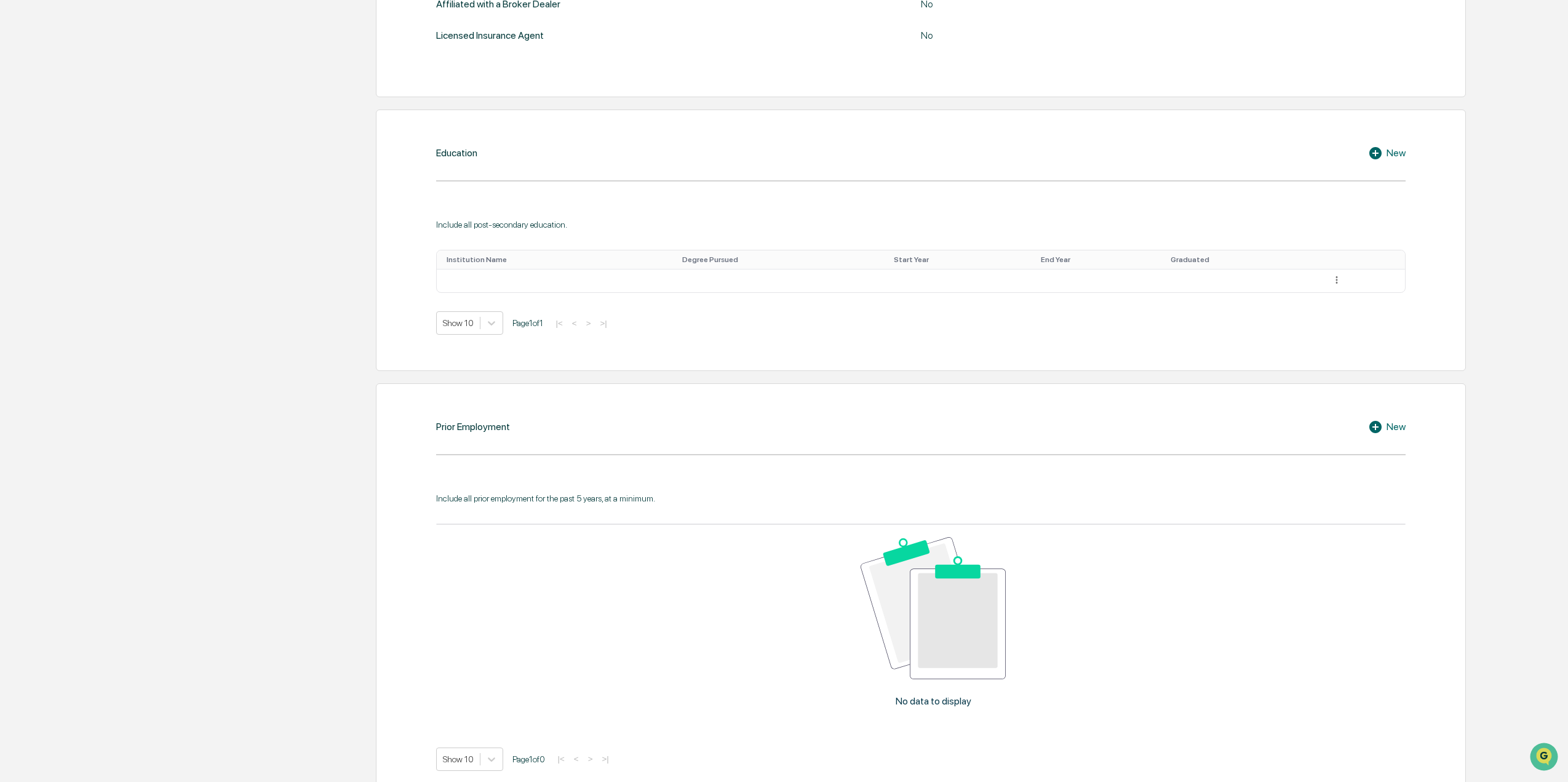
click at [1374, 428] on icon at bounding box center [1375, 427] width 13 height 13
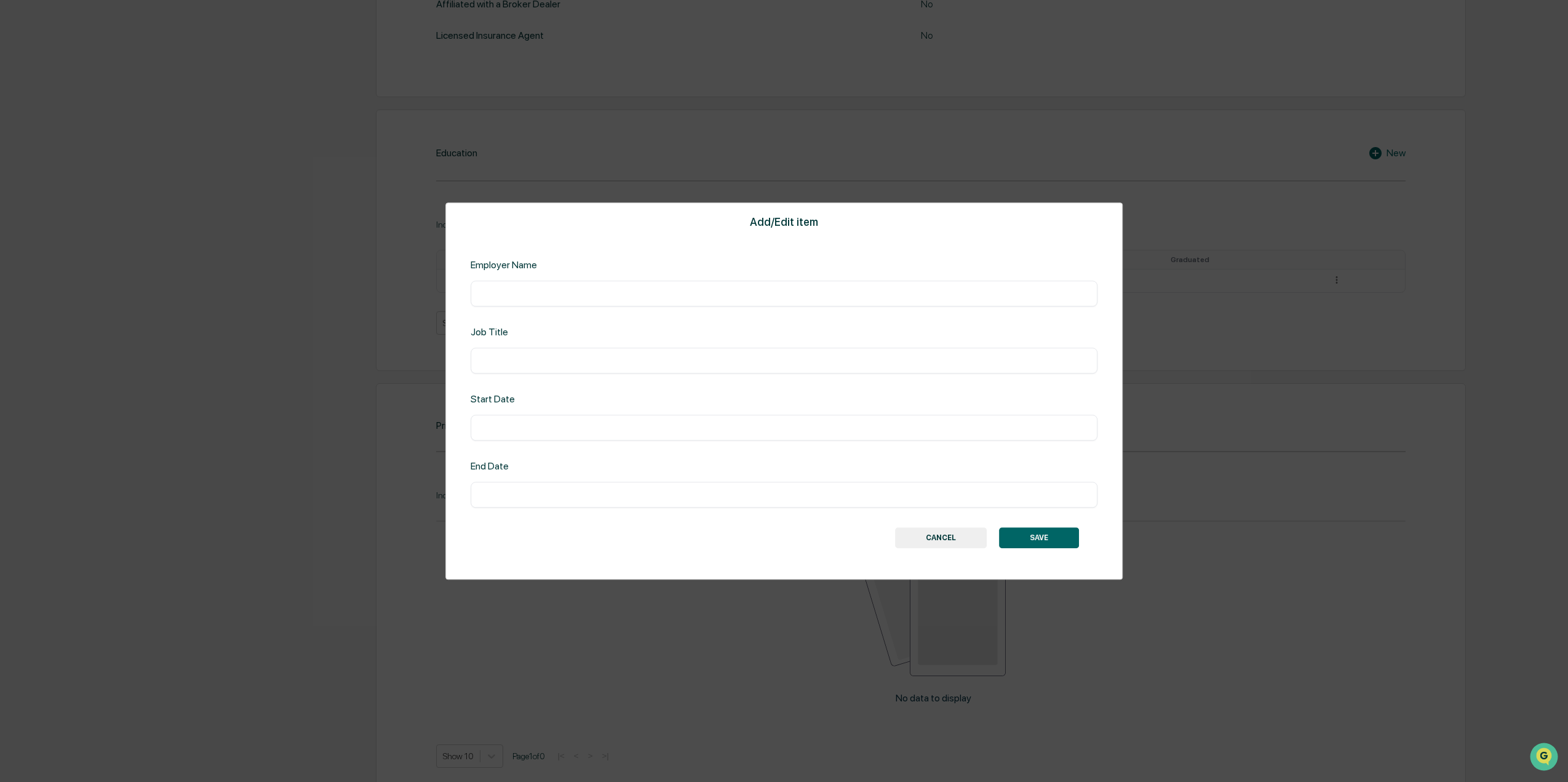
click at [1031, 533] on button "SAVE" at bounding box center [1039, 538] width 80 height 21
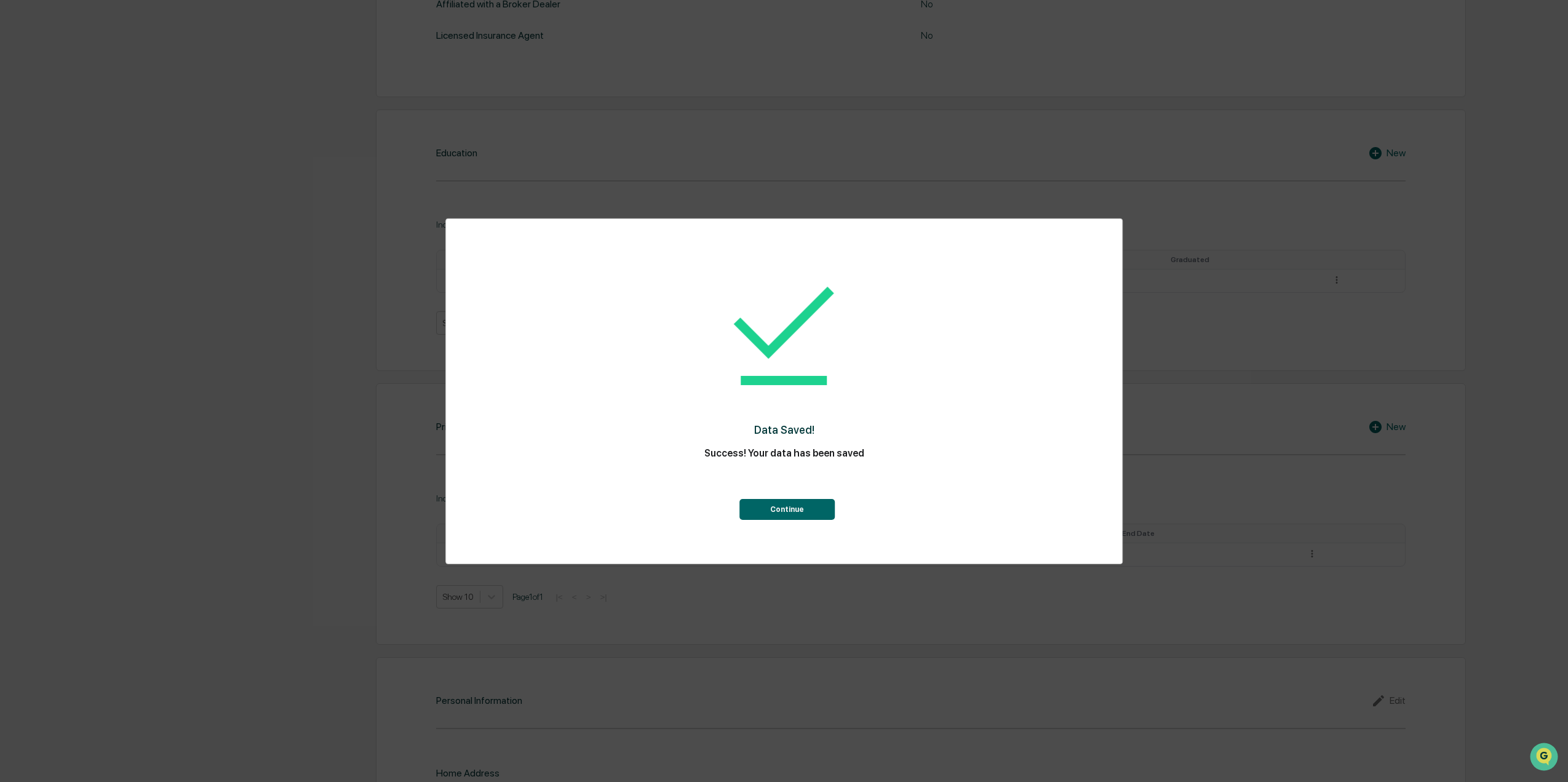
click at [797, 507] on button "Continue" at bounding box center [787, 510] width 95 height 21
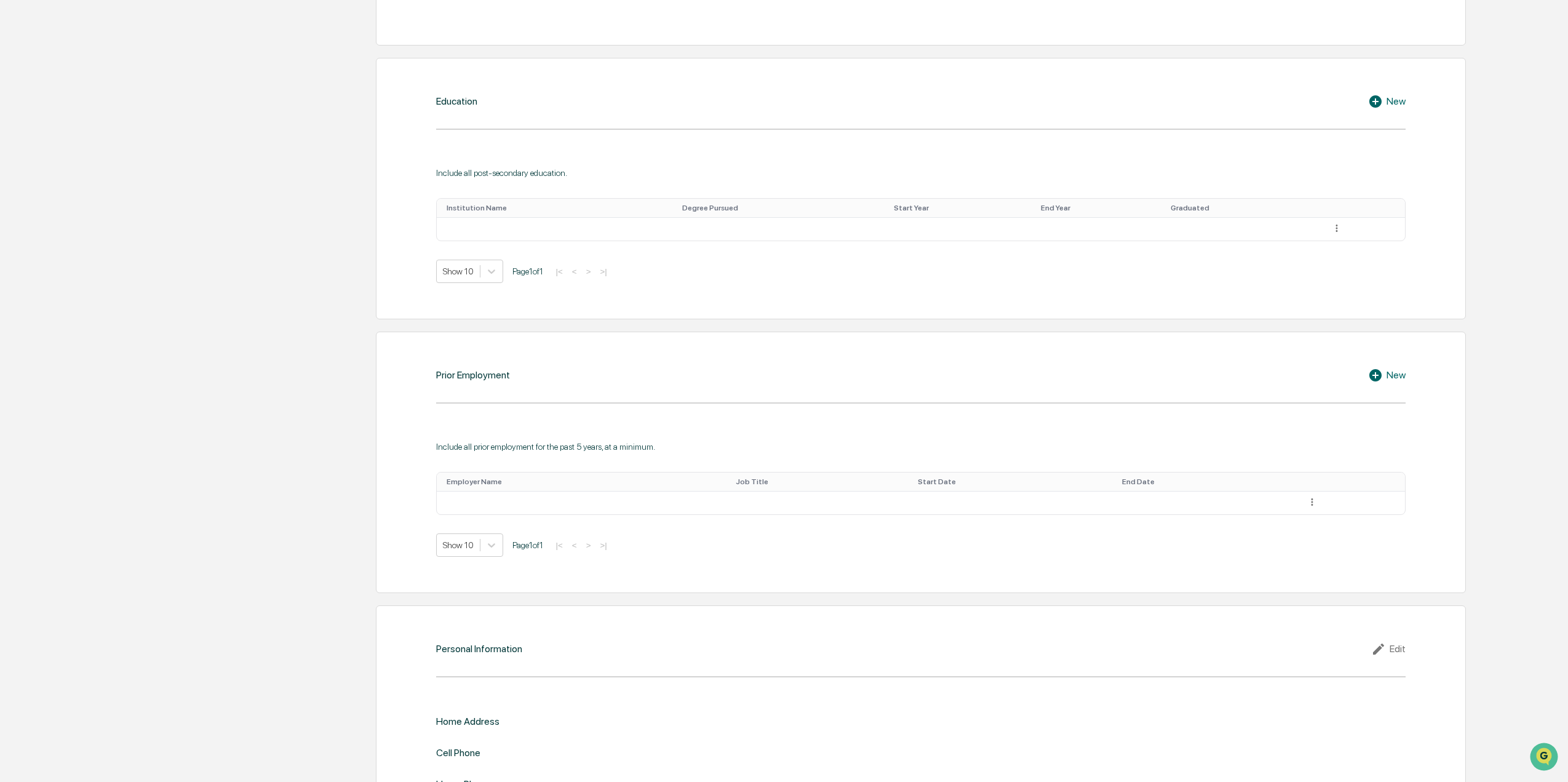
scroll to position [736, 0]
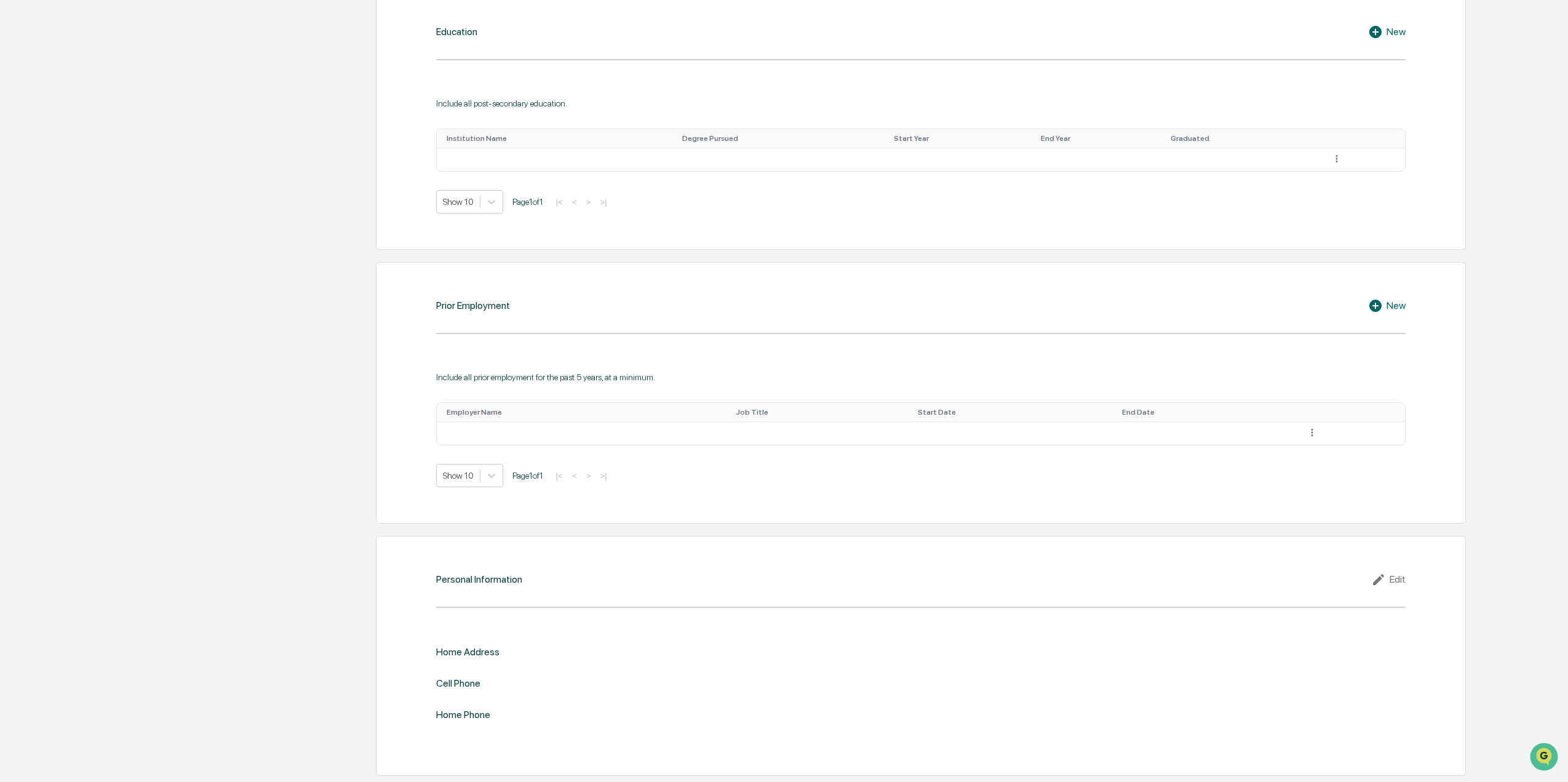
click at [1385, 584] on icon at bounding box center [1380, 580] width 18 height 15
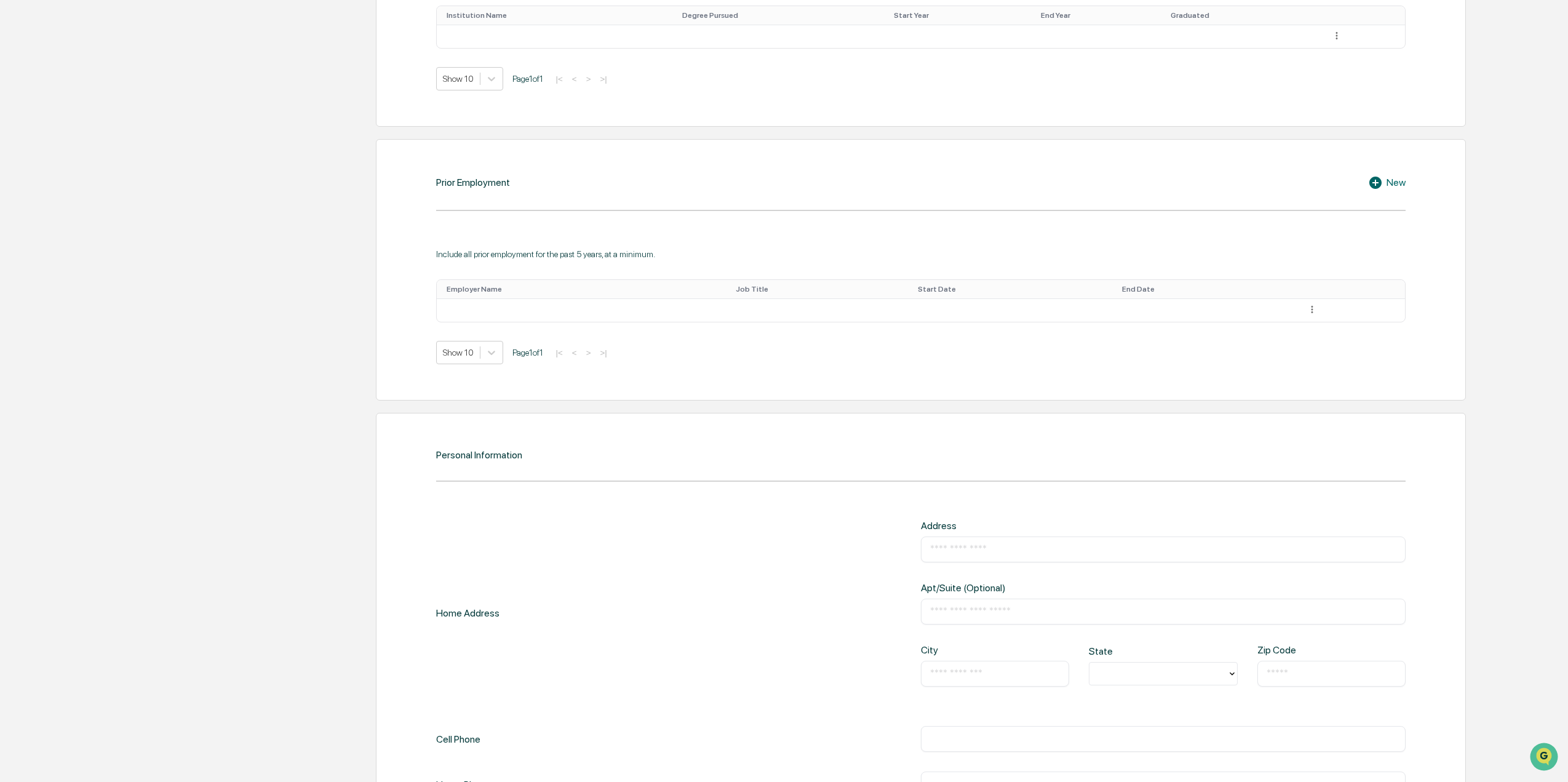
click at [1048, 537] on div "​" at bounding box center [1163, 549] width 485 height 26
click at [1046, 548] on input "text" at bounding box center [1163, 549] width 467 height 13
type input "**********"
click at [991, 673] on input "text" at bounding box center [995, 673] width 130 height 13
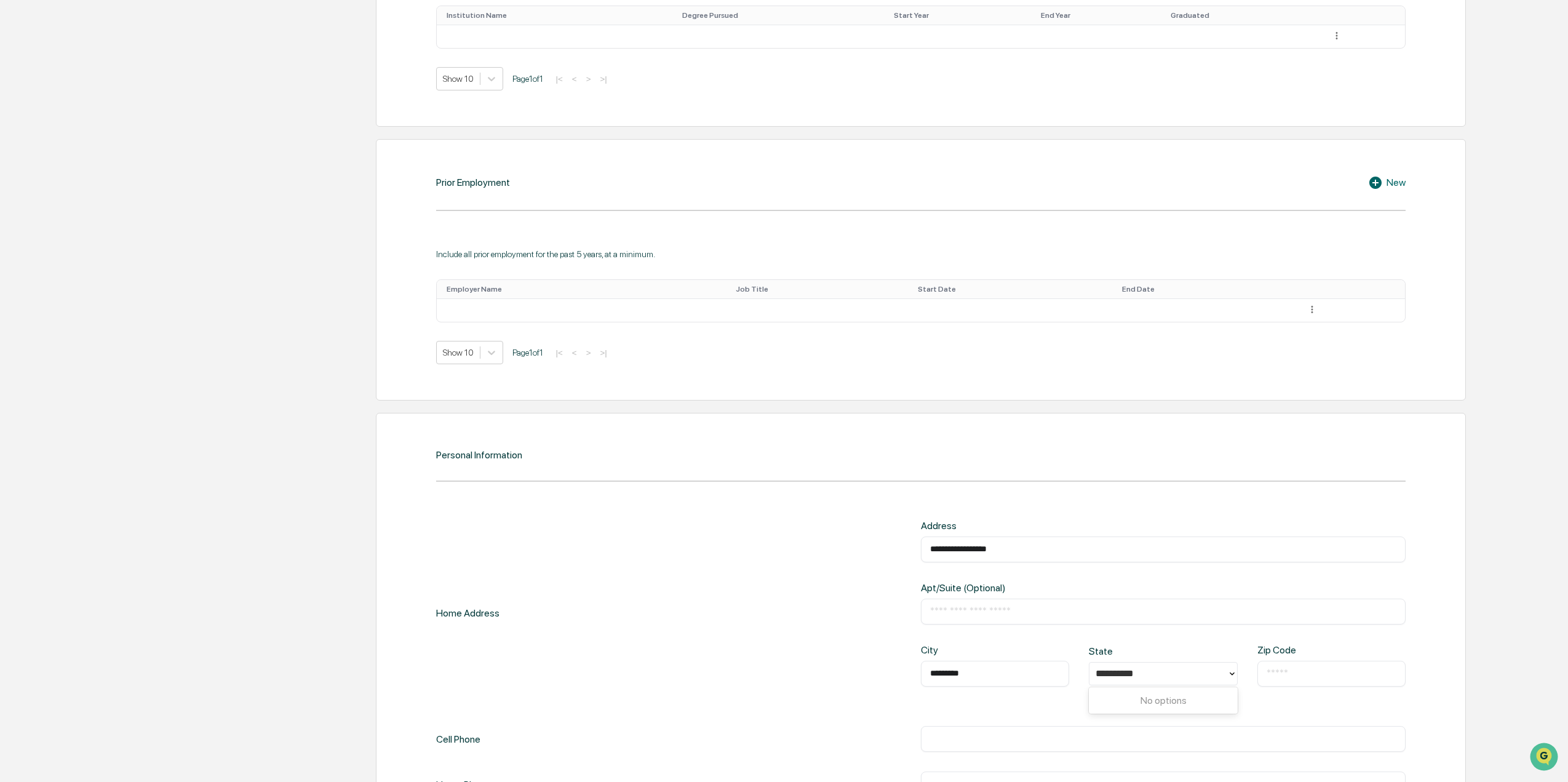
type input "*********"
click at [1234, 669] on icon at bounding box center [1231, 673] width 10 height 10
click at [1234, 677] on icon at bounding box center [1231, 673] width 10 height 10
click at [1231, 672] on icon at bounding box center [1231, 673] width 10 height 10
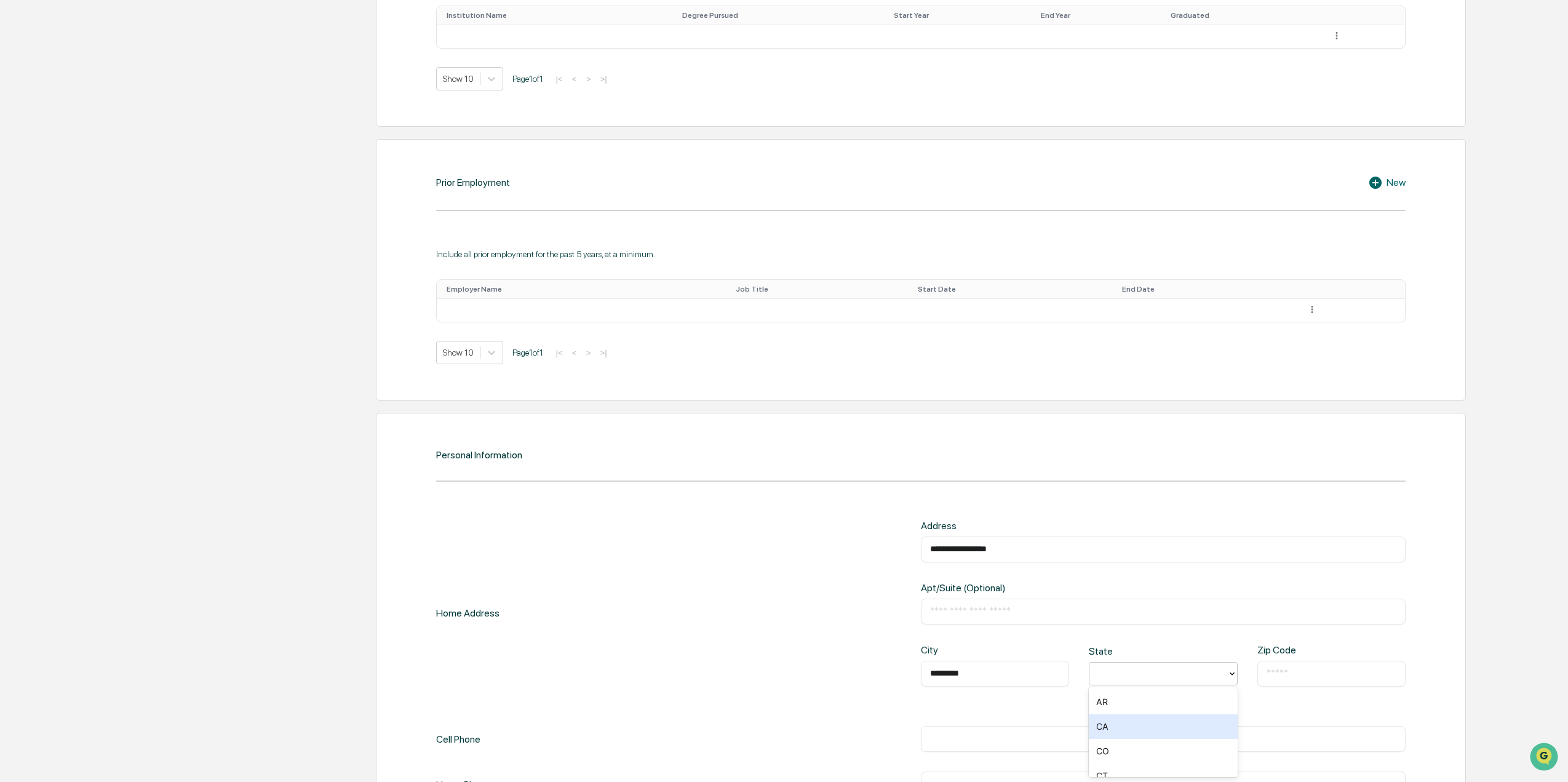
click at [1110, 729] on div "CA" at bounding box center [1163, 726] width 148 height 24
click at [1271, 666] on div "​" at bounding box center [1331, 673] width 148 height 26
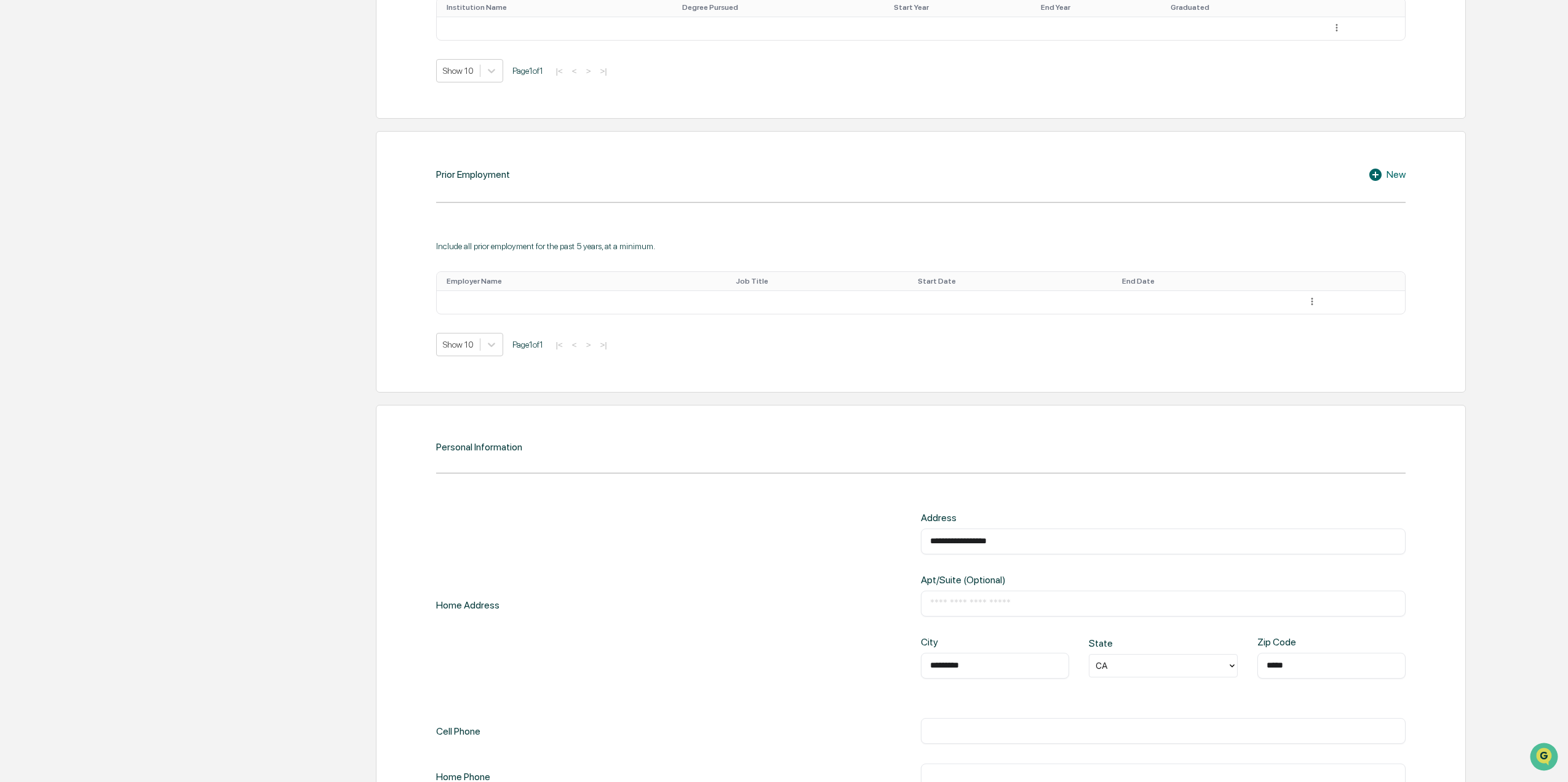
scroll to position [961, 0]
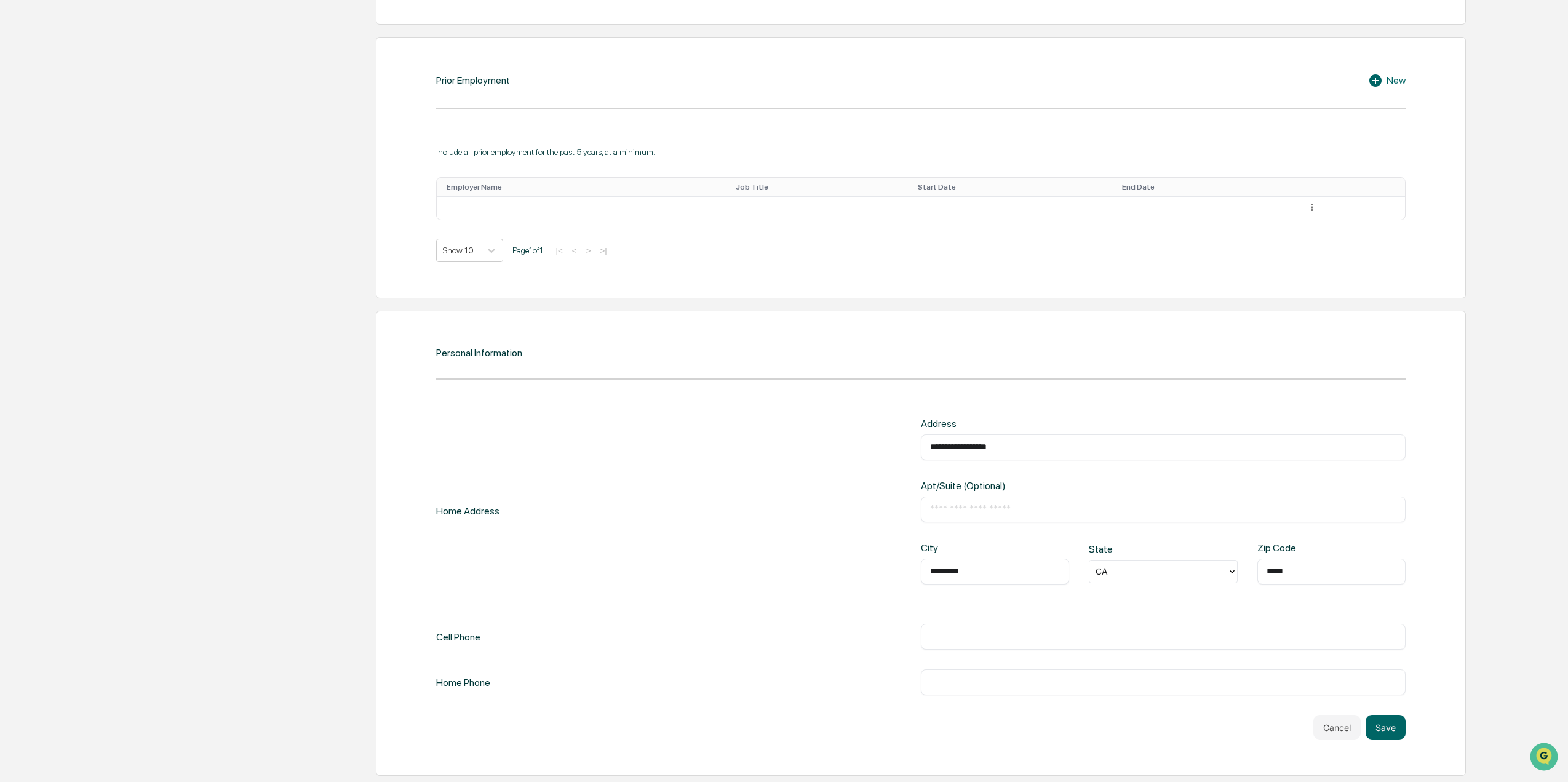
type input "*****"
click at [980, 641] on input "text" at bounding box center [1163, 637] width 467 height 13
type input "**********"
click at [1389, 728] on button "Save" at bounding box center [1386, 727] width 40 height 24
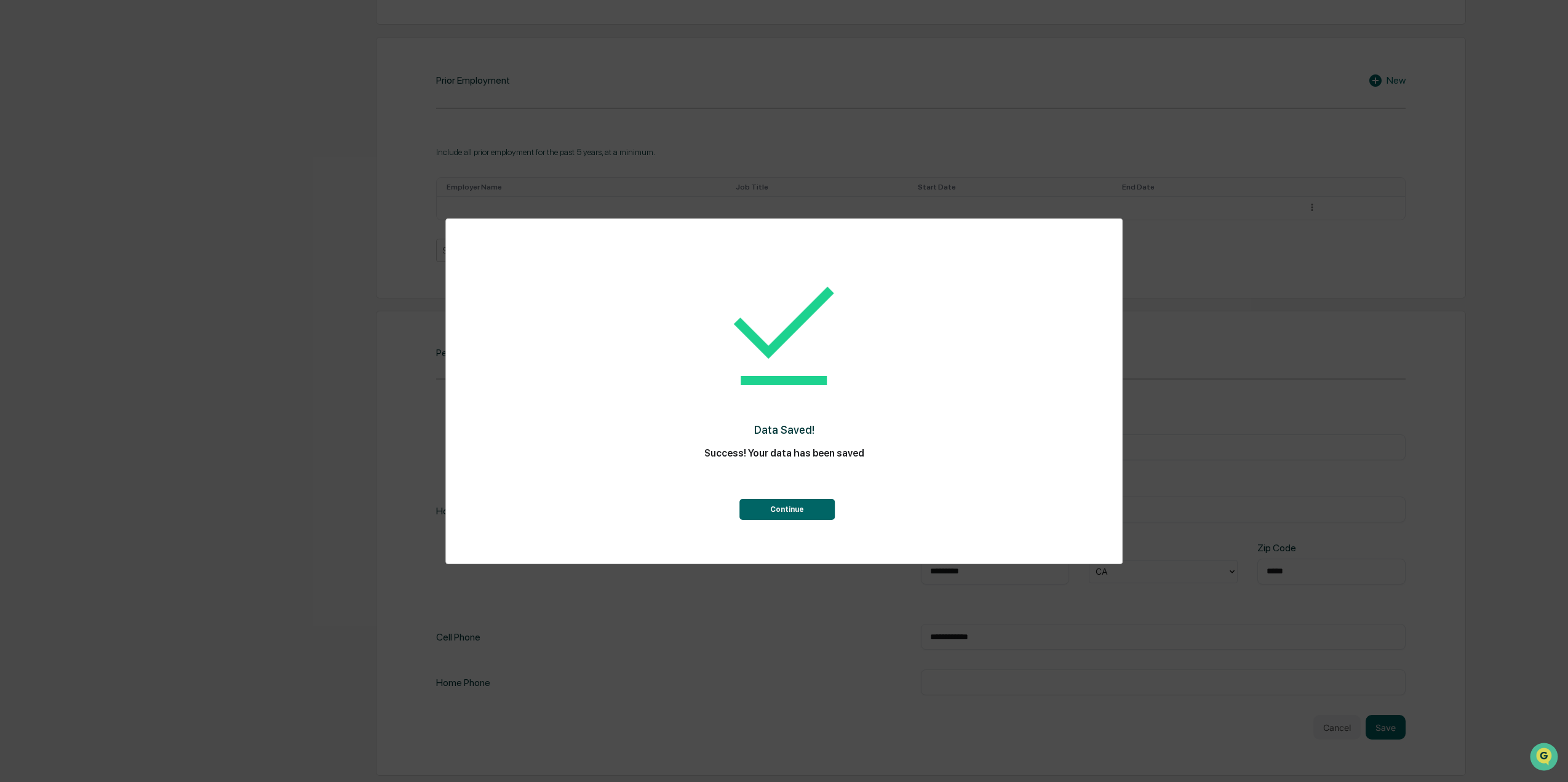
click at [792, 504] on button "Continue" at bounding box center [787, 510] width 95 height 21
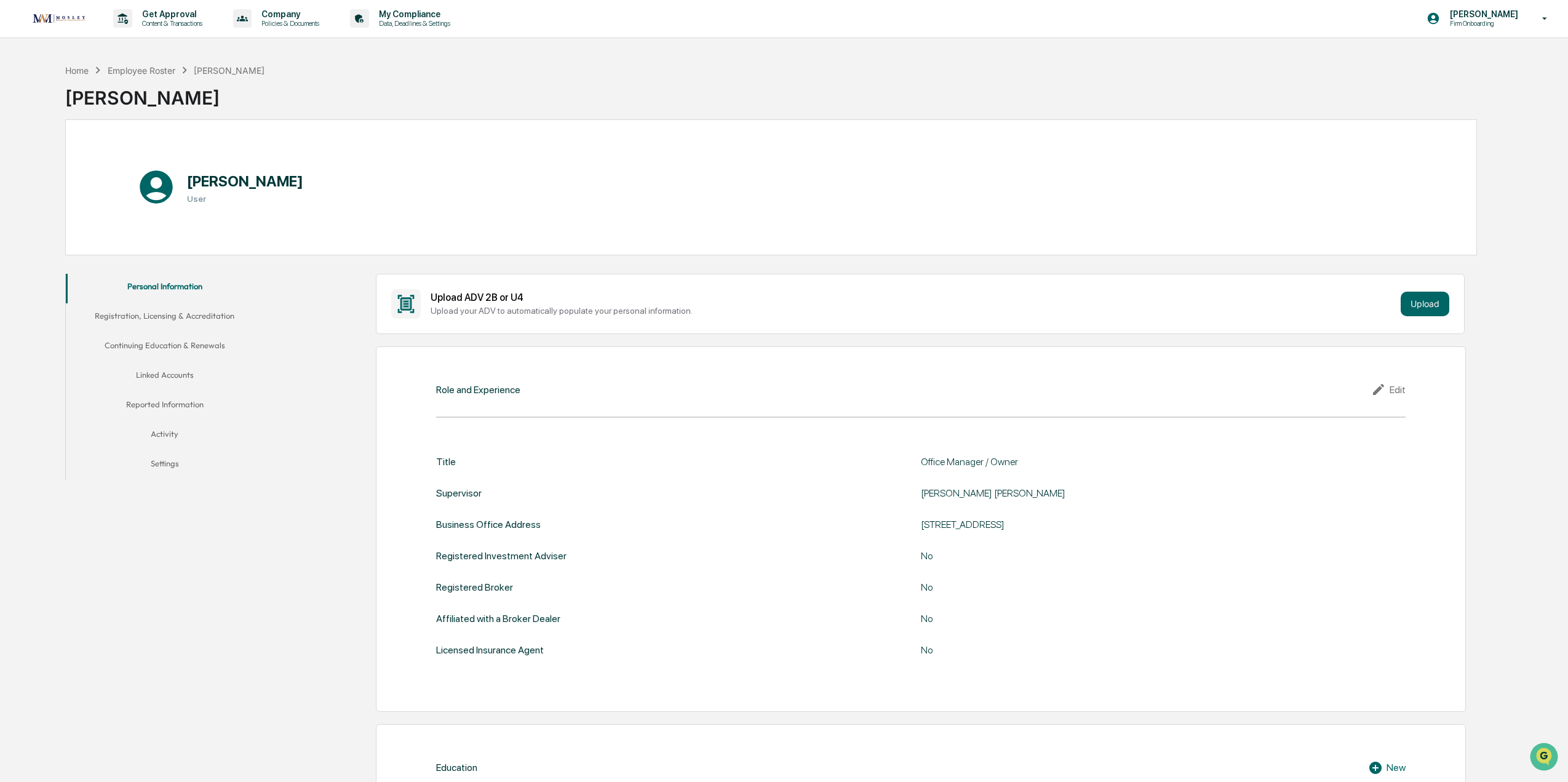
scroll to position [0, 0]
click at [158, 320] on button "Registration, Licensing & Accreditation" at bounding box center [164, 319] width 197 height 30
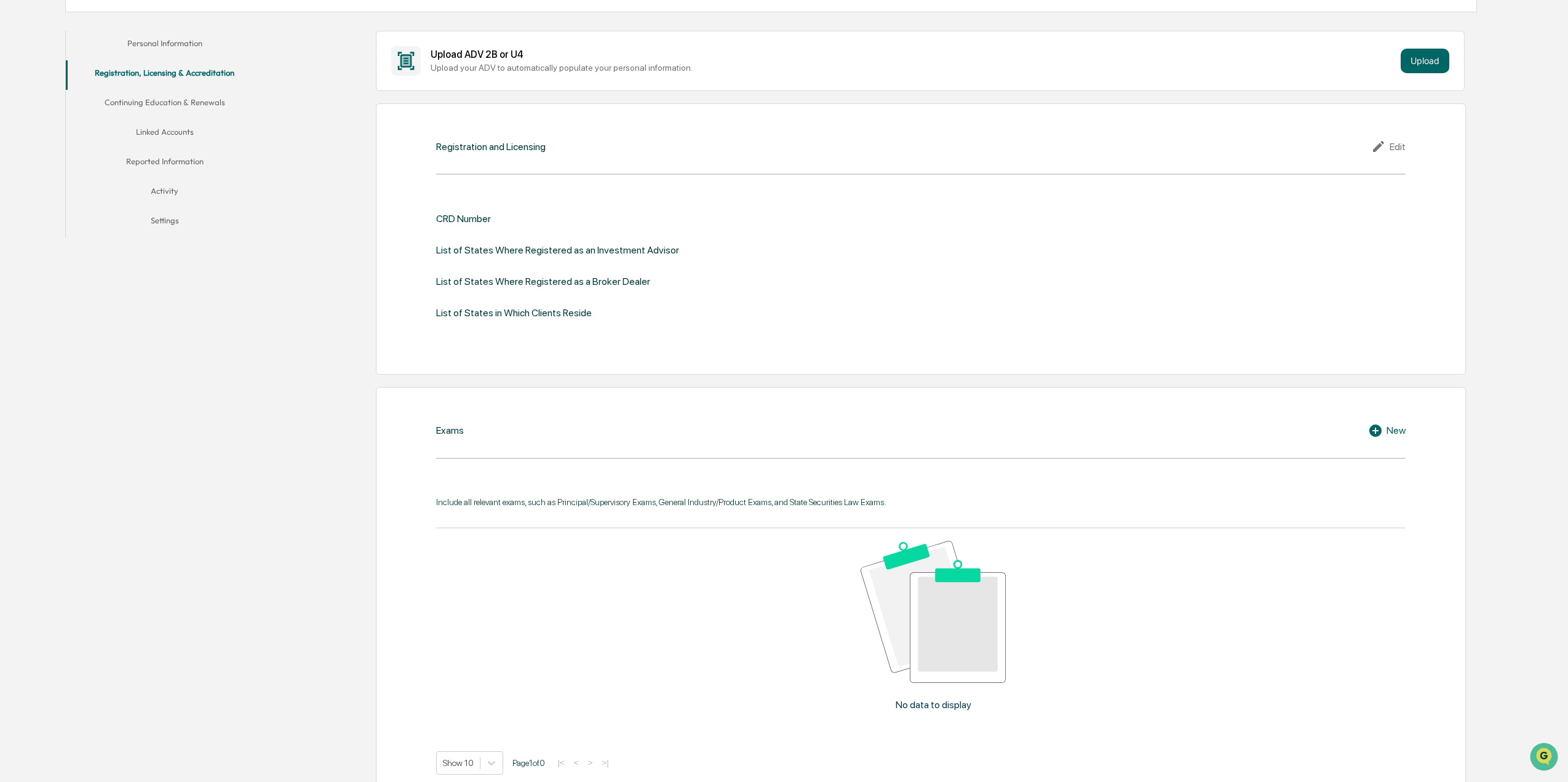
scroll to position [182, 0]
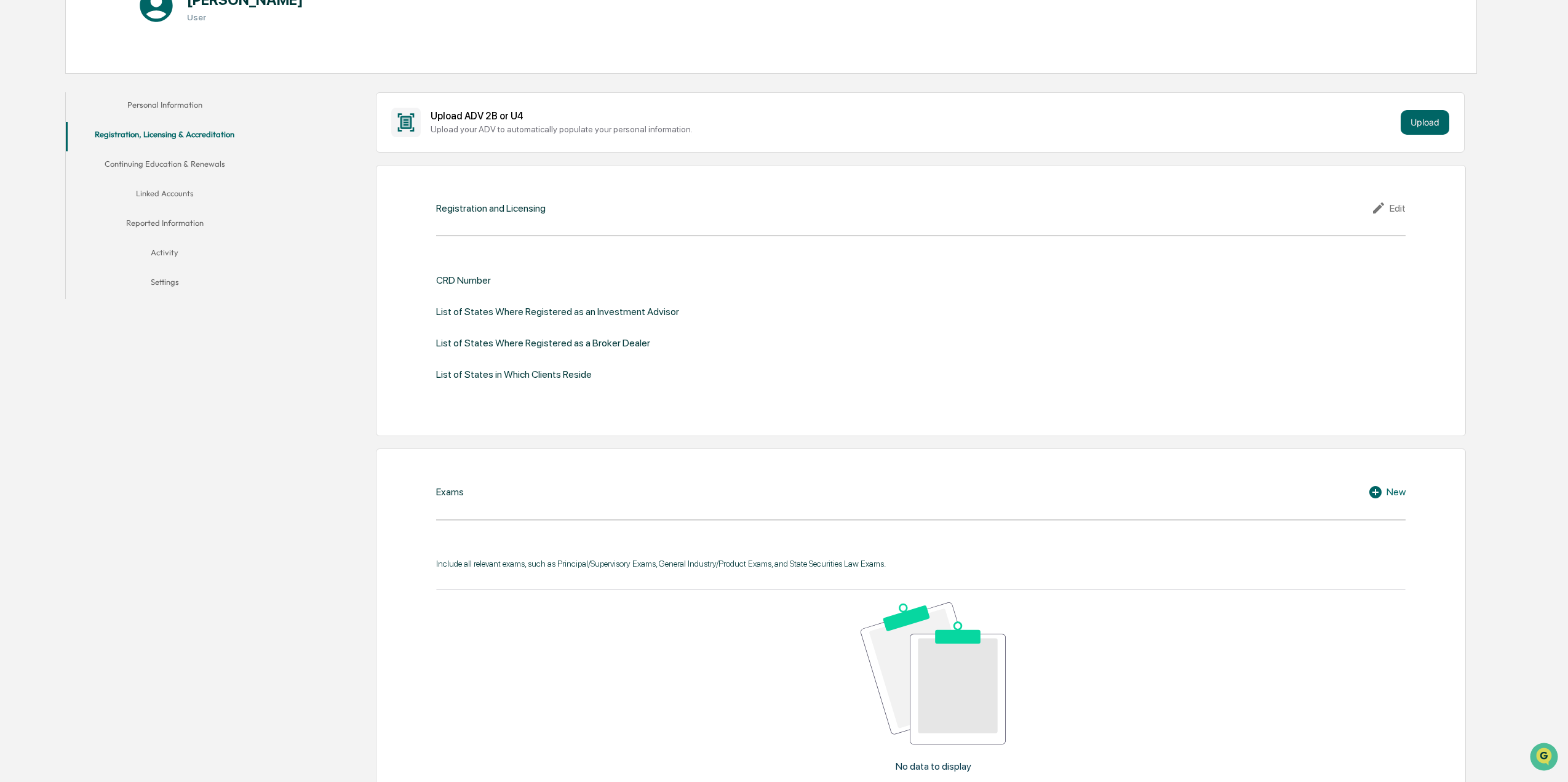
click at [179, 162] on button "Continuing Education & Renewals" at bounding box center [164, 166] width 197 height 30
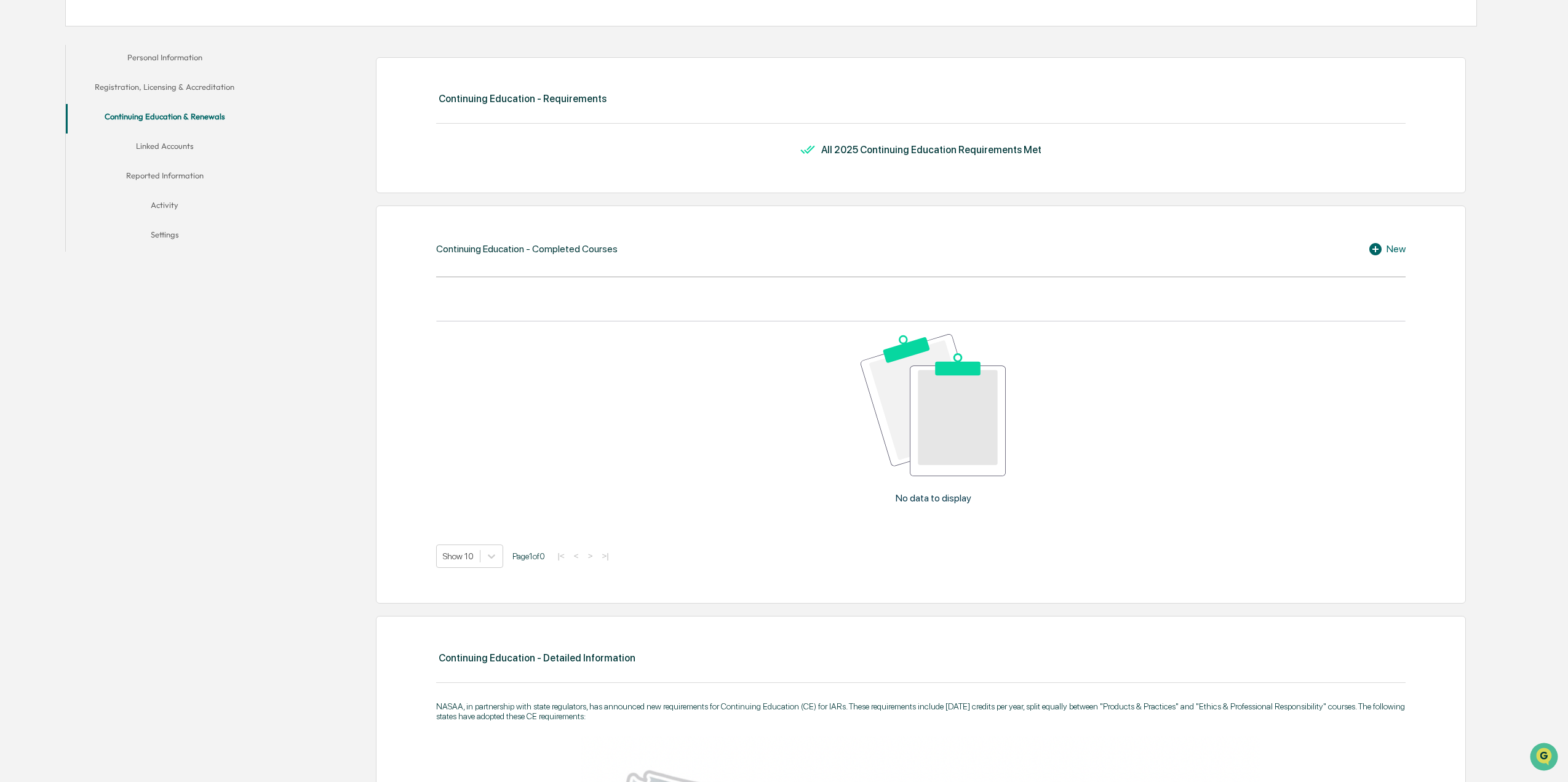
scroll to position [120, 0]
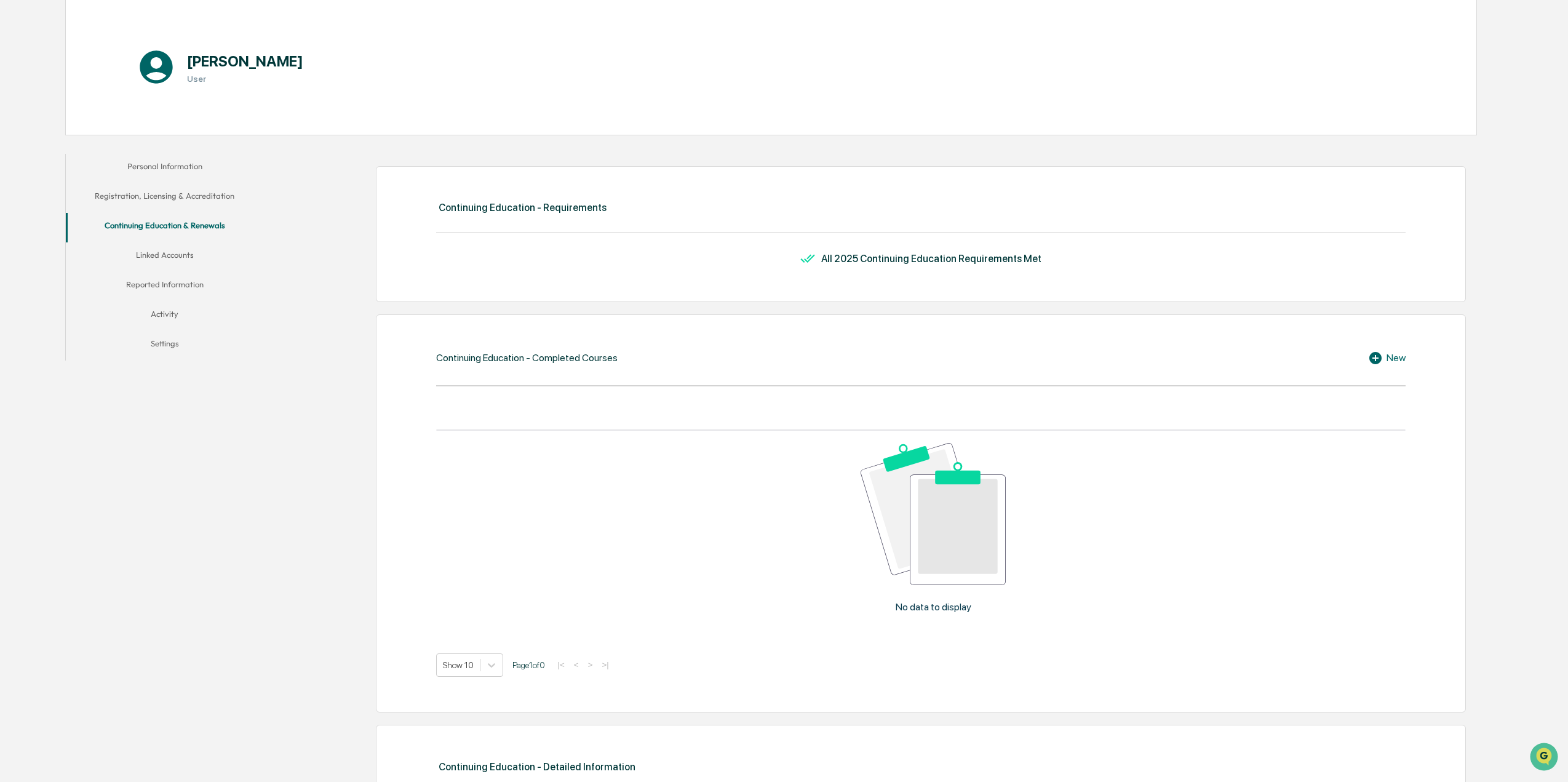
click at [156, 253] on button "Linked Accounts" at bounding box center [164, 257] width 197 height 30
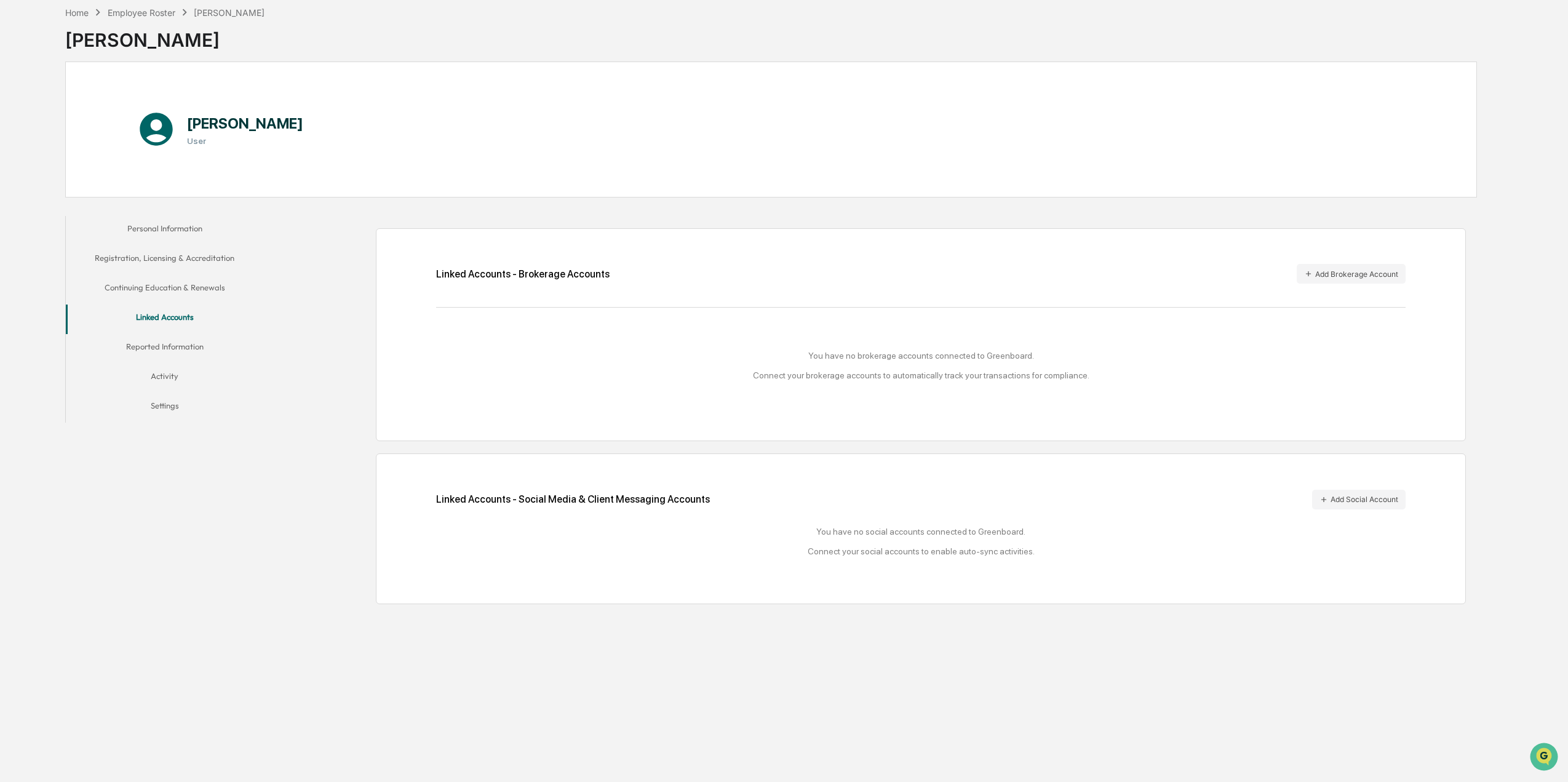
click at [168, 378] on button "Activity" at bounding box center [164, 378] width 197 height 30
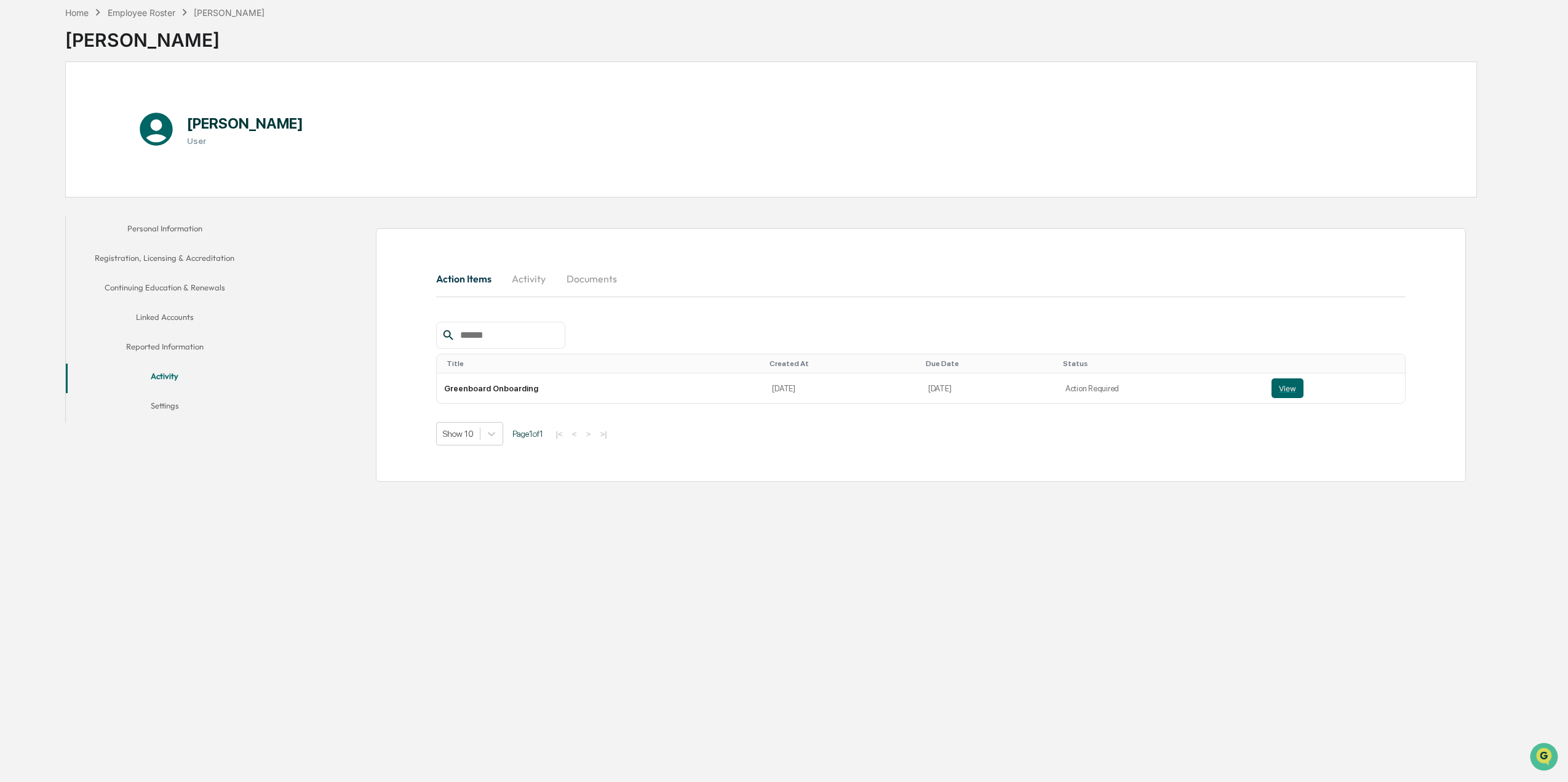
click at [164, 349] on button "Reported Information" at bounding box center [164, 349] width 197 height 30
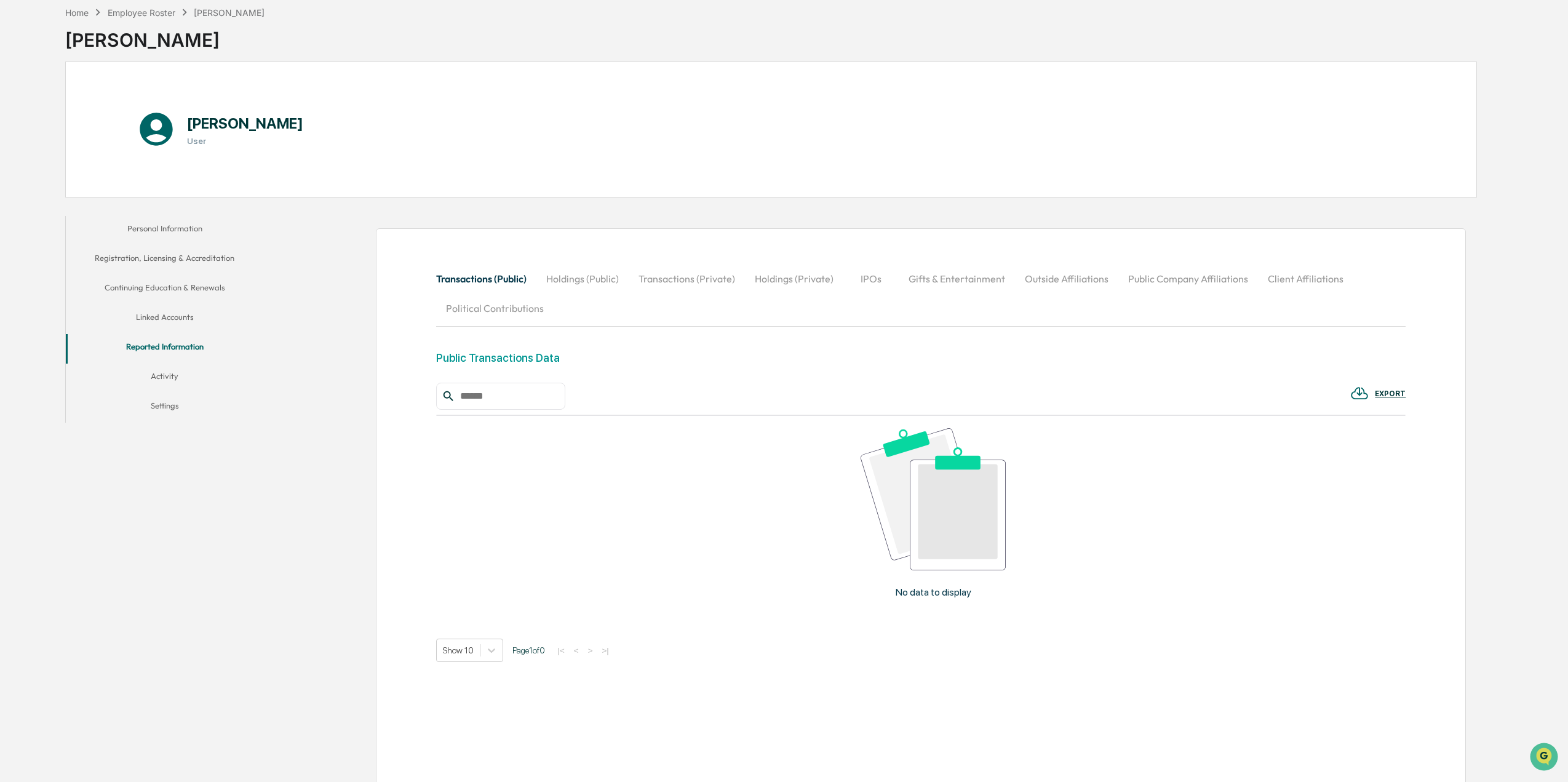
click at [166, 405] on button "Settings" at bounding box center [164, 408] width 197 height 30
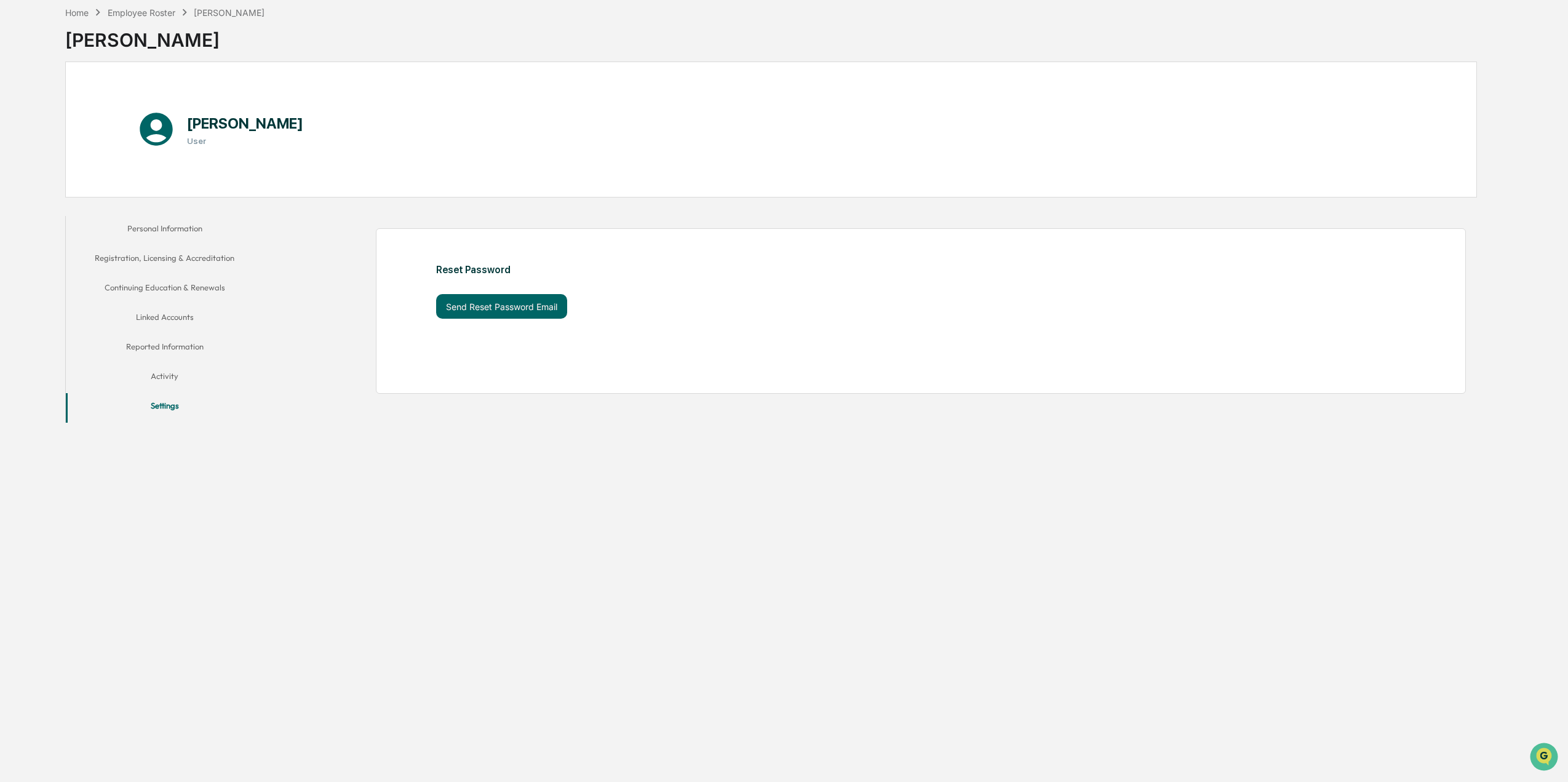
click at [156, 375] on button "Activity" at bounding box center [164, 378] width 197 height 30
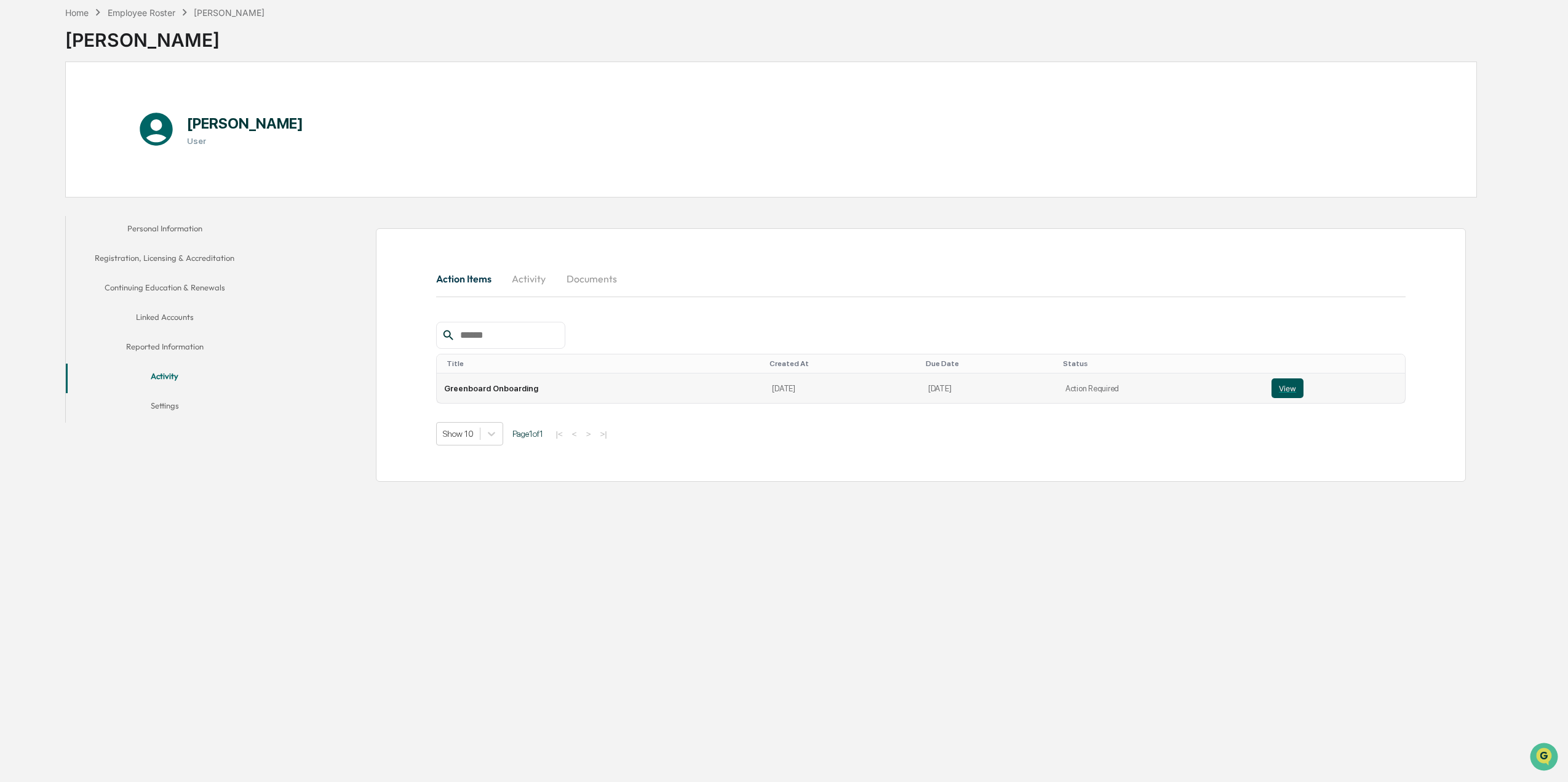
click at [1274, 388] on button "View" at bounding box center [1287, 388] width 32 height 20
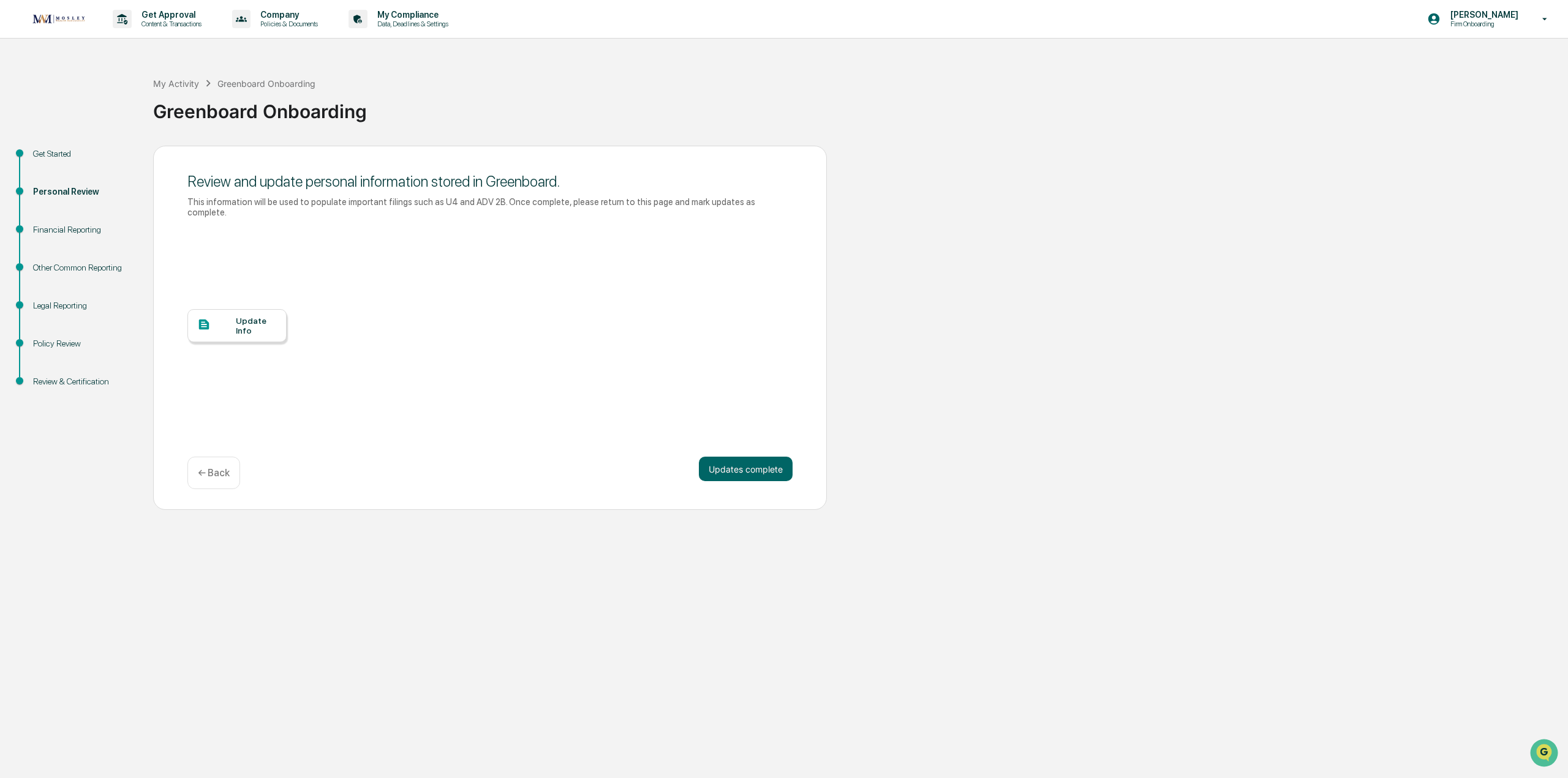
click at [258, 320] on div "Update Info" at bounding box center [257, 325] width 41 height 20
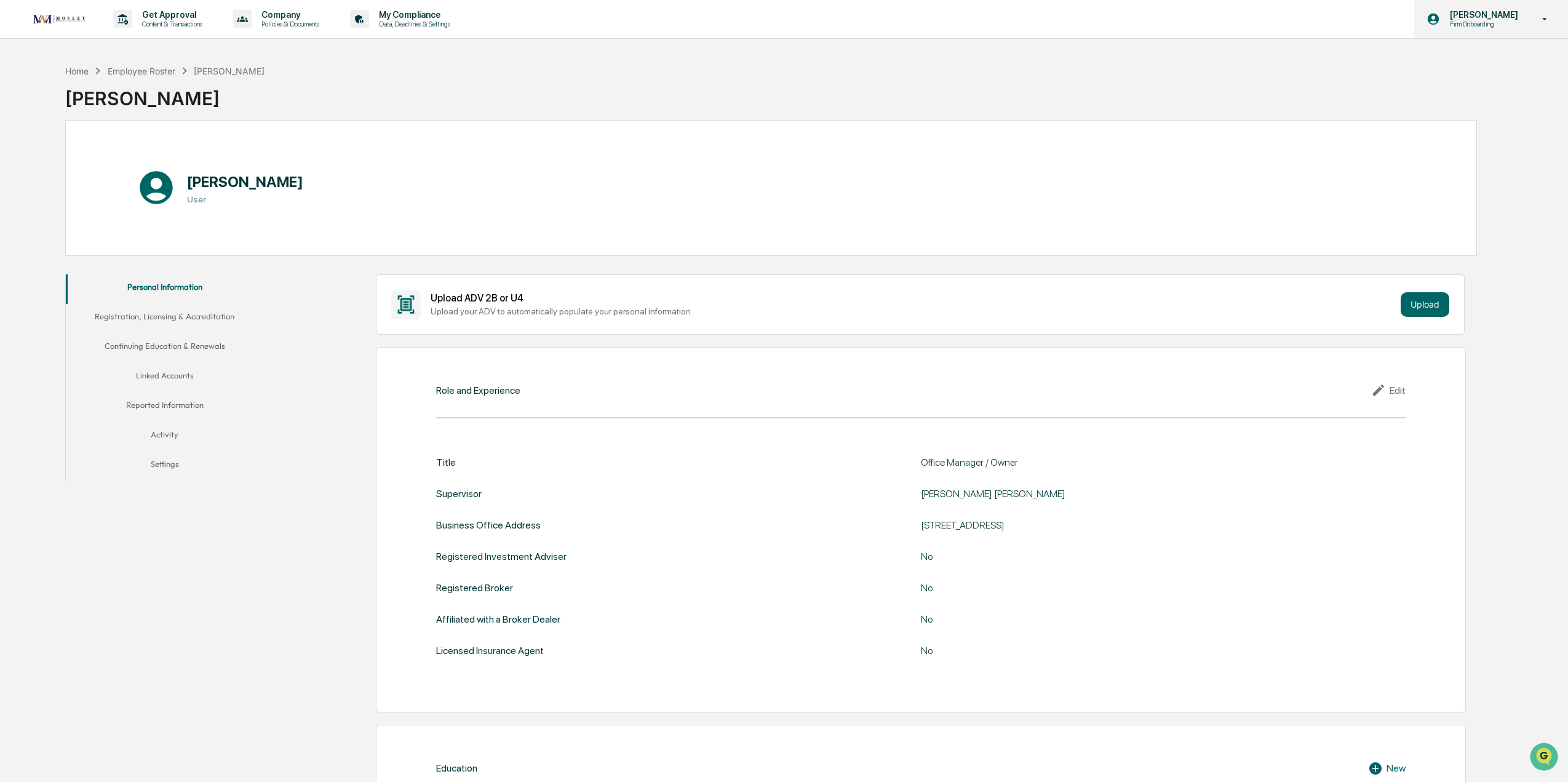
click at [1528, 18] on div "[PERSON_NAME] Firm Onboarding" at bounding box center [1491, 19] width 154 height 38
click at [1443, 58] on li "Logout" at bounding box center [1479, 62] width 172 height 23
